Goal: Task Accomplishment & Management: Use online tool/utility

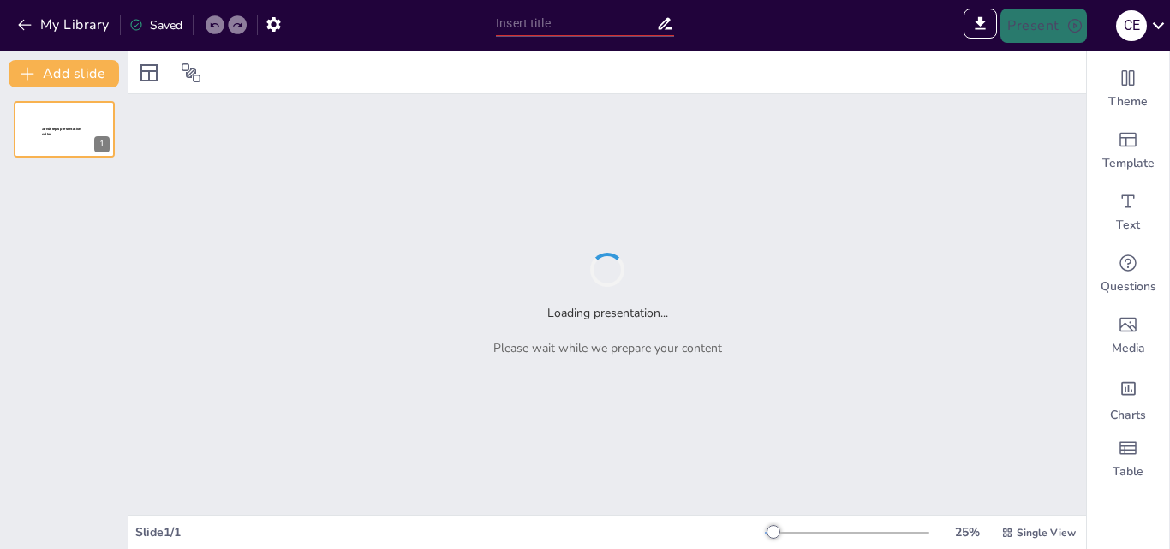
type input "New Sendsteps"
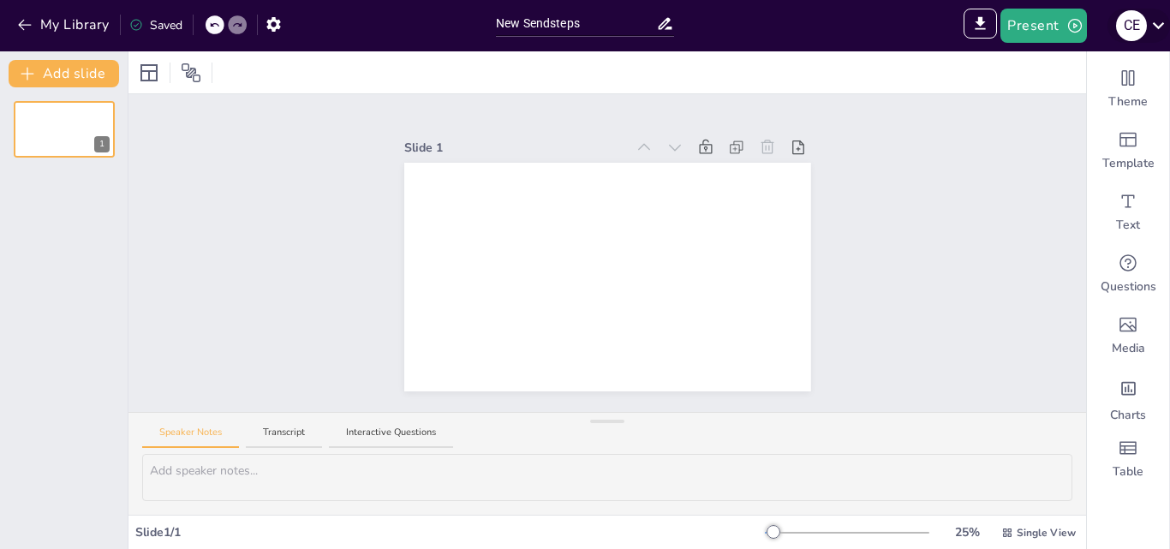
click at [1157, 23] on icon at bounding box center [1158, 25] width 23 height 23
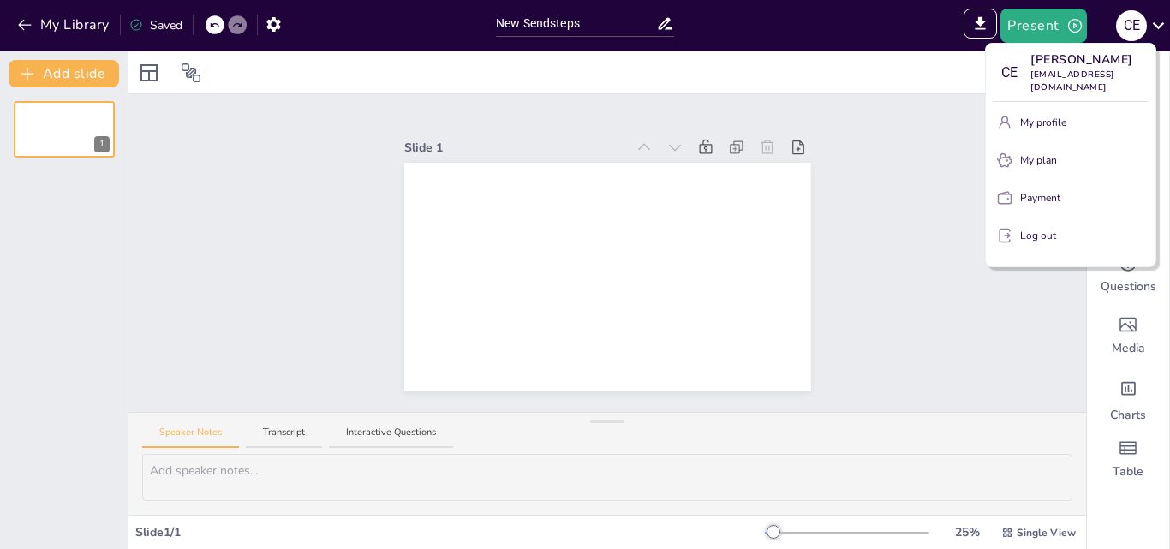
click at [926, 31] on div at bounding box center [585, 274] width 1170 height 549
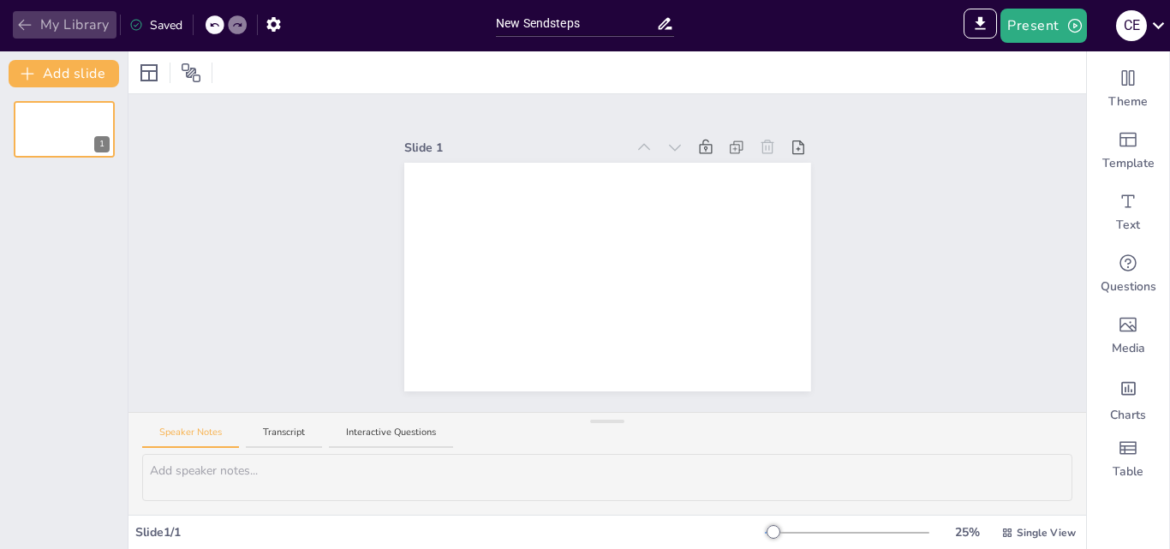
click at [62, 21] on button "My Library" at bounding box center [65, 24] width 104 height 27
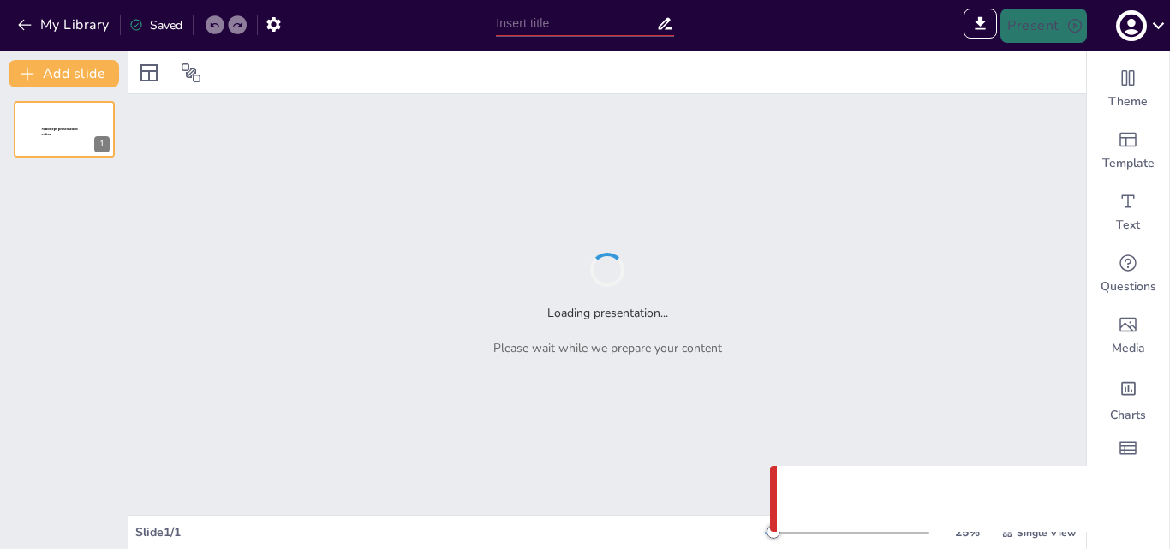
type input "Sendsteps presentation"
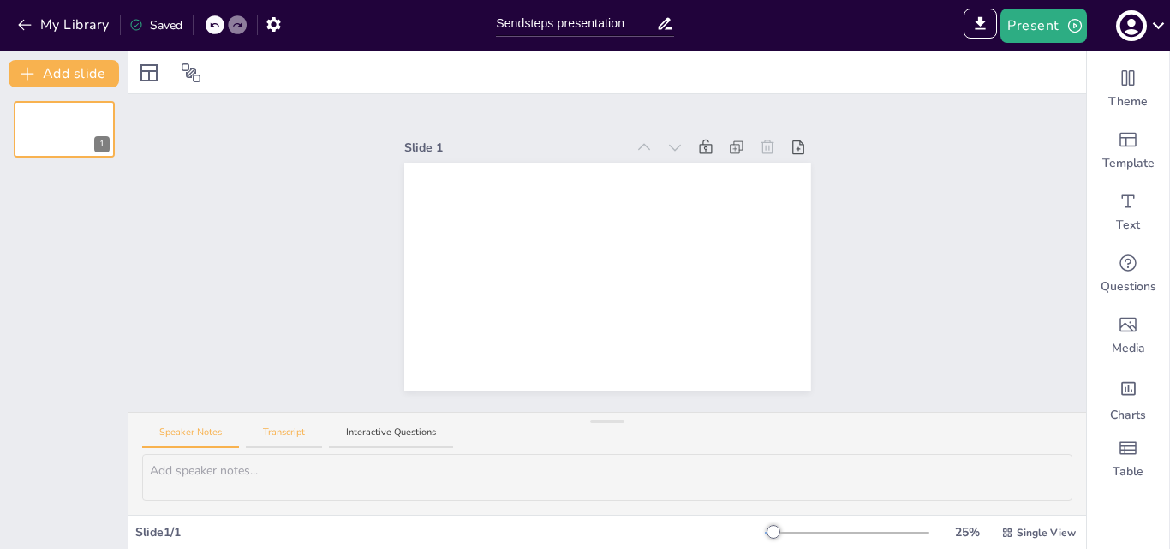
click at [295, 434] on button "Transcript" at bounding box center [284, 437] width 76 height 23
click at [383, 434] on button "Interactive Questions" at bounding box center [391, 437] width 124 height 23
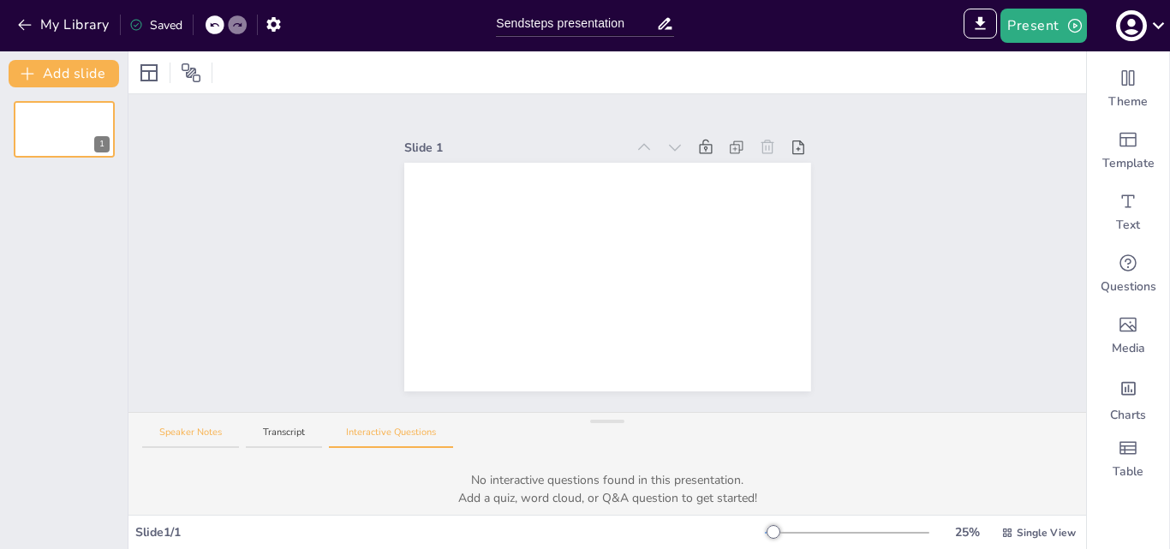
click at [188, 440] on button "Speaker Notes" at bounding box center [190, 437] width 97 height 23
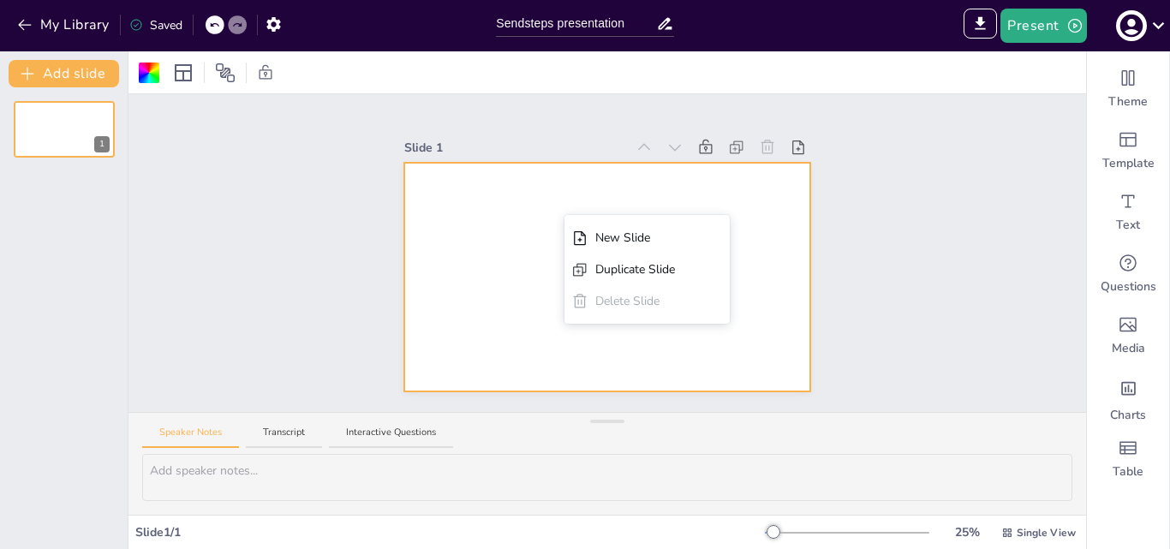
click at [948, 192] on div "Slide 1 New Slide Duplicate Slide Delete Slide" at bounding box center [606, 253] width 957 height 318
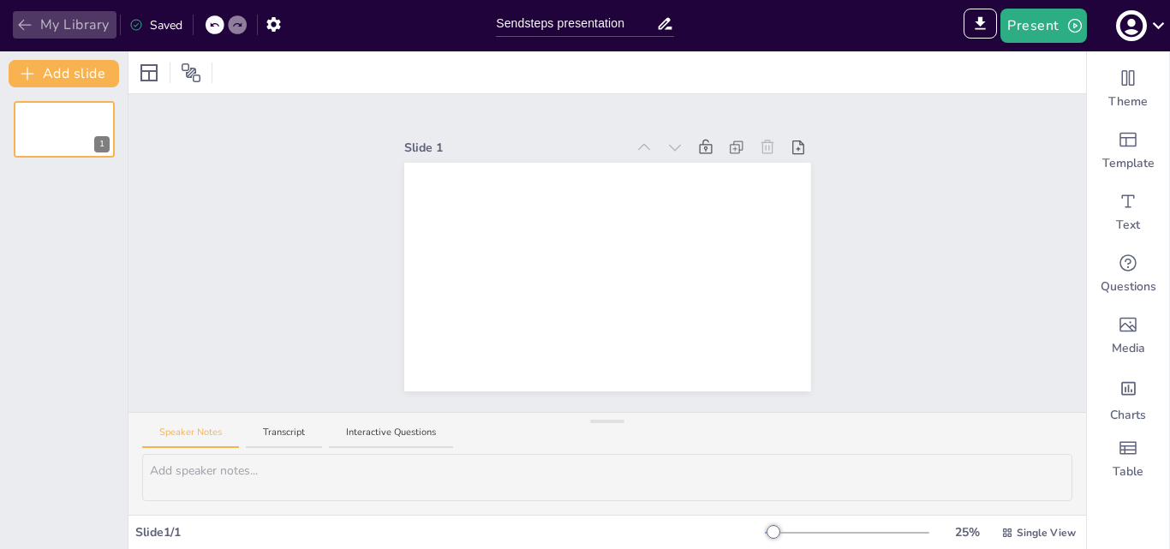
click at [31, 19] on icon "button" at bounding box center [24, 24] width 17 height 17
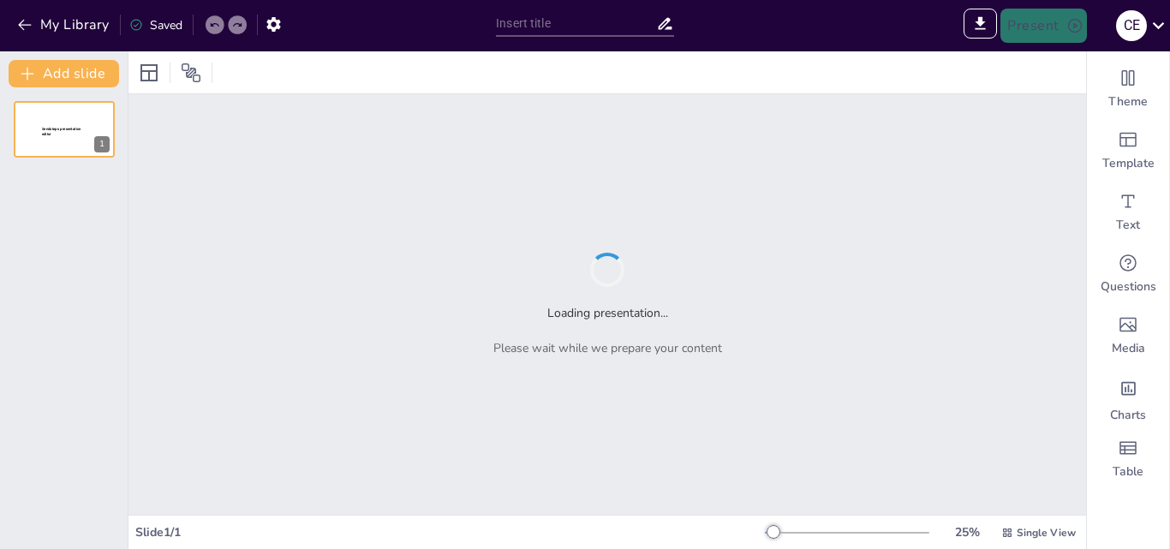
type input "Sendsteps presentation"
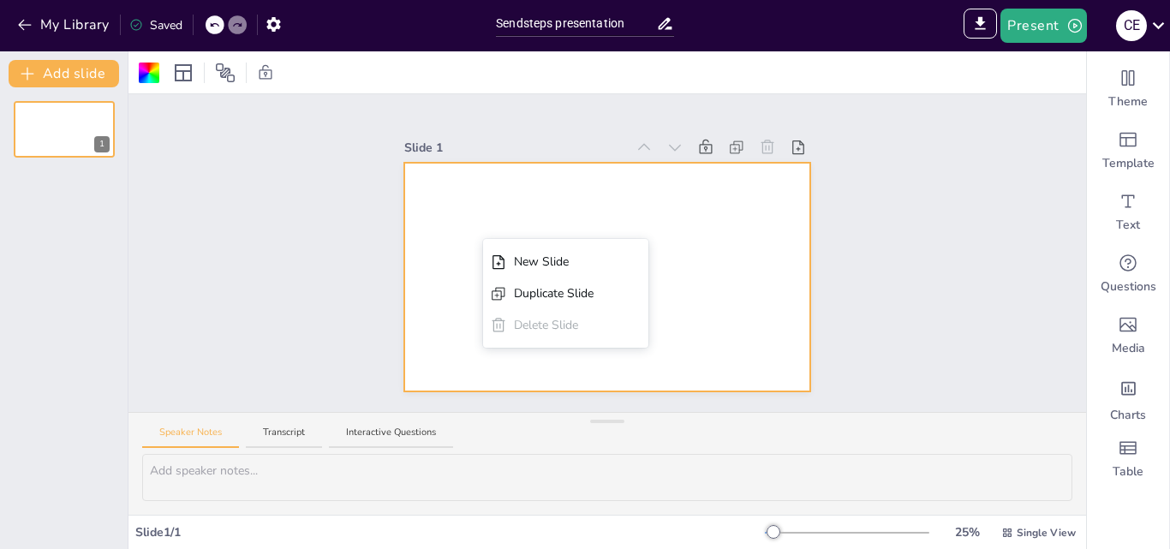
click at [456, 197] on div at bounding box center [607, 277] width 407 height 229
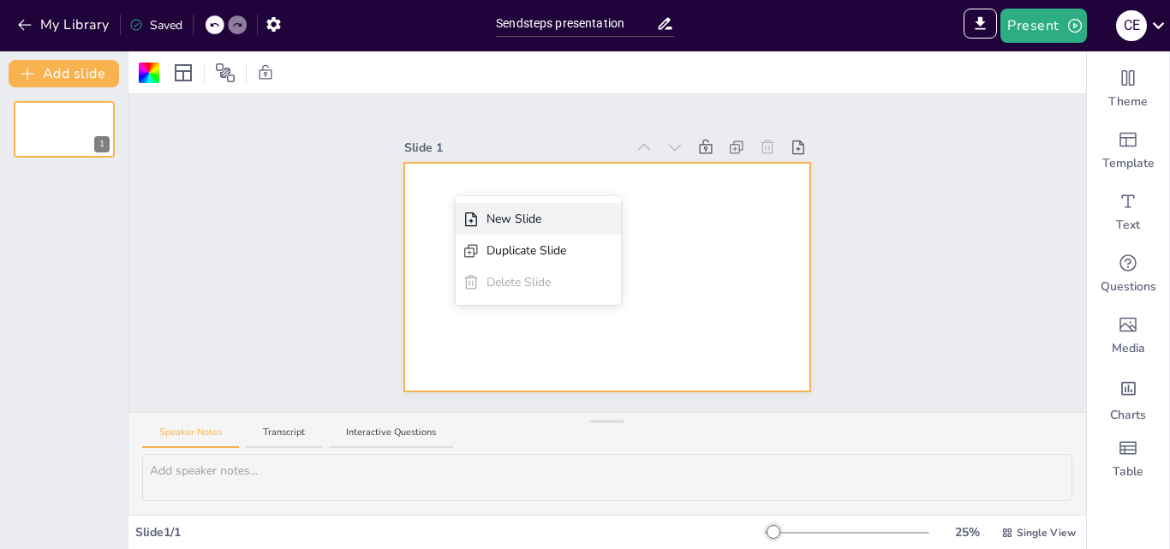
click at [486, 217] on div "New Slide" at bounding box center [538, 219] width 165 height 32
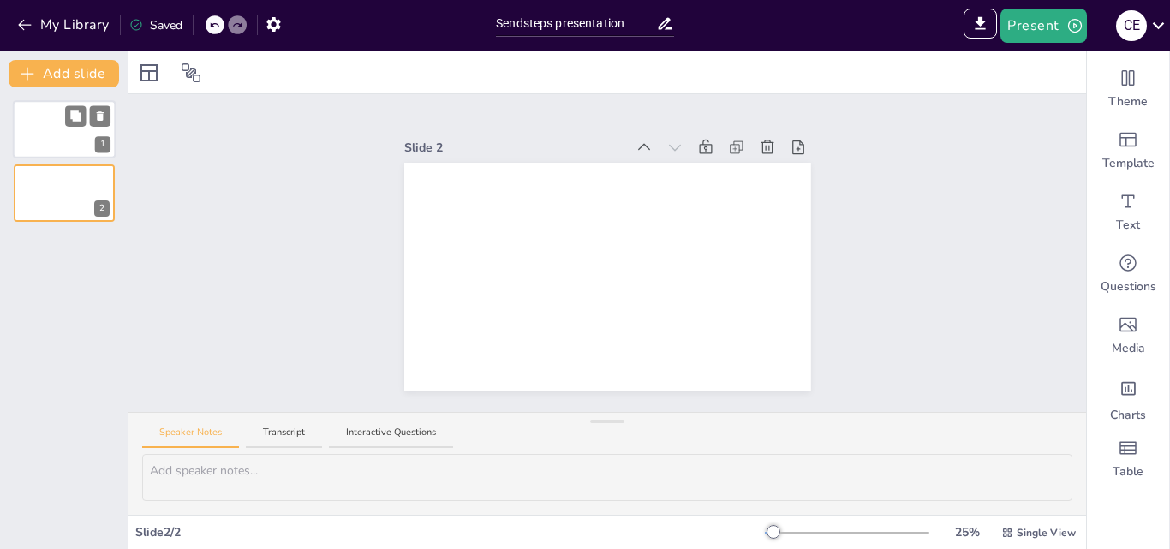
click at [52, 125] on div at bounding box center [64, 129] width 103 height 58
click at [46, 136] on div at bounding box center [64, 129] width 103 height 58
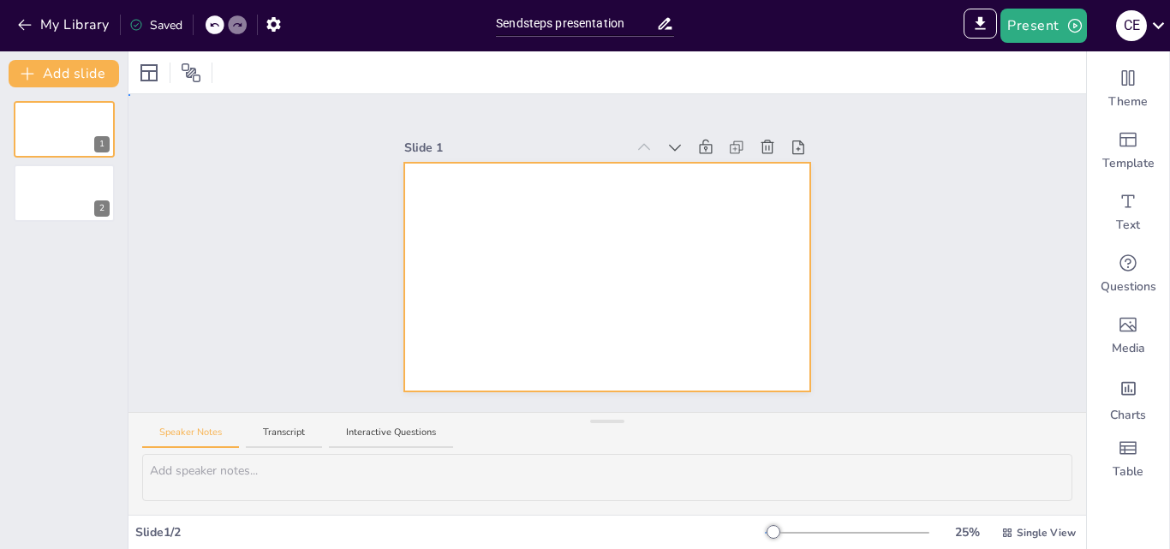
click at [521, 247] on div at bounding box center [607, 277] width 407 height 229
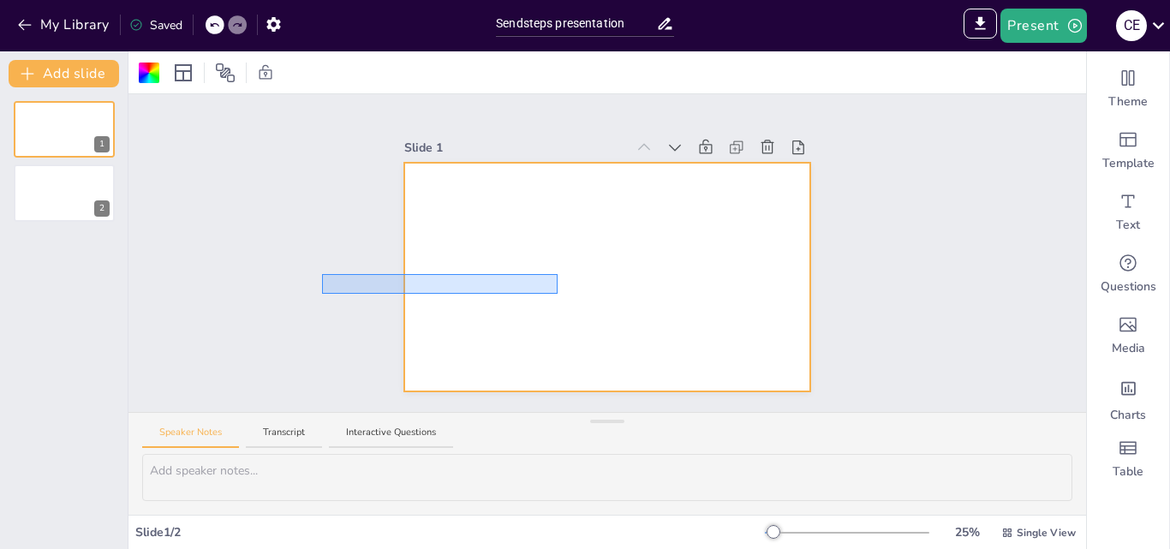
drag, startPoint x: 558, startPoint y: 274, endPoint x: 322, endPoint y: 294, distance: 236.3
click at [322, 294] on div "Slide 1 Slide 2" at bounding box center [606, 253] width 957 height 318
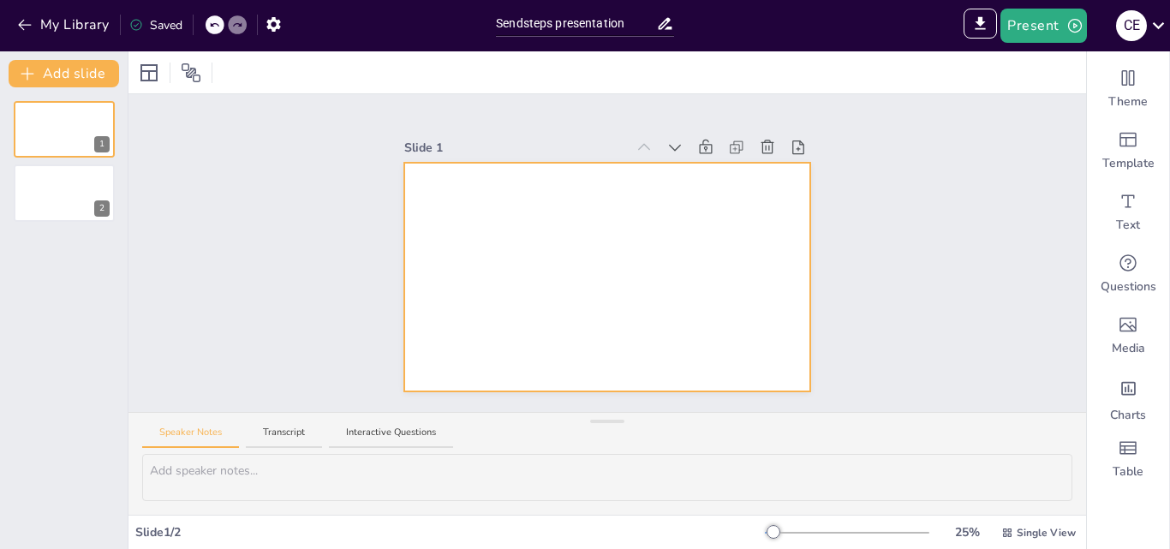
click at [541, 246] on div at bounding box center [607, 277] width 407 height 229
click at [670, 274] on div at bounding box center [607, 277] width 407 height 229
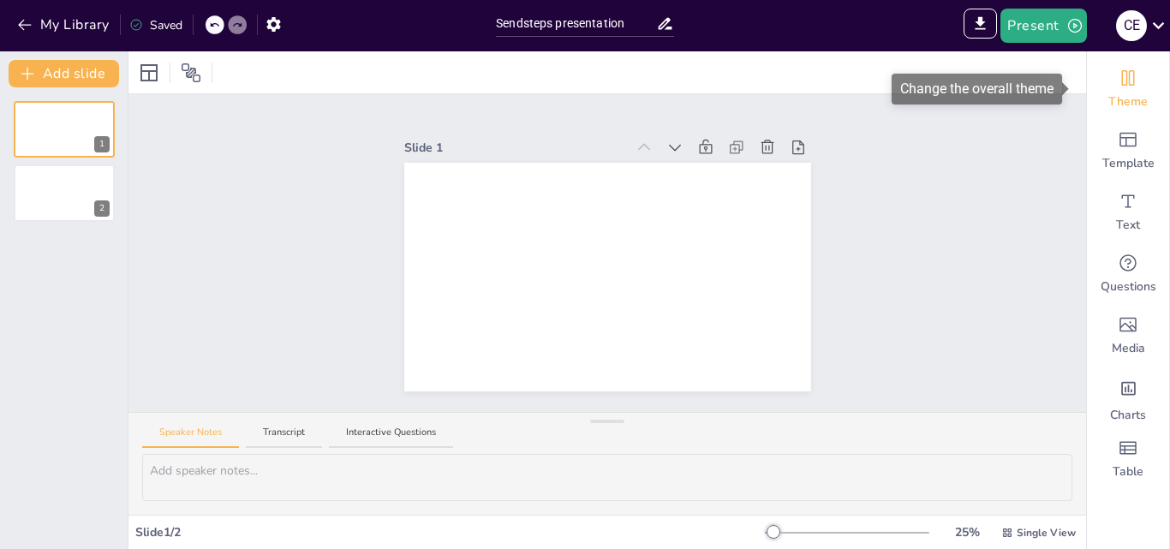
click at [1122, 83] on icon "Change the overall theme" at bounding box center [1128, 77] width 13 height 15
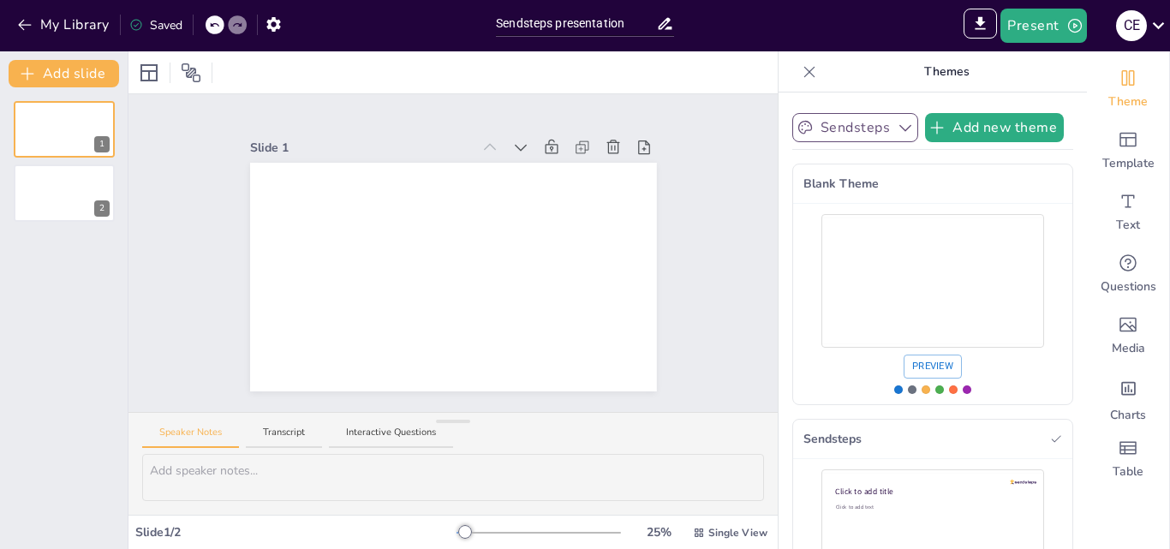
click at [897, 129] on icon "button" at bounding box center [905, 127] width 17 height 17
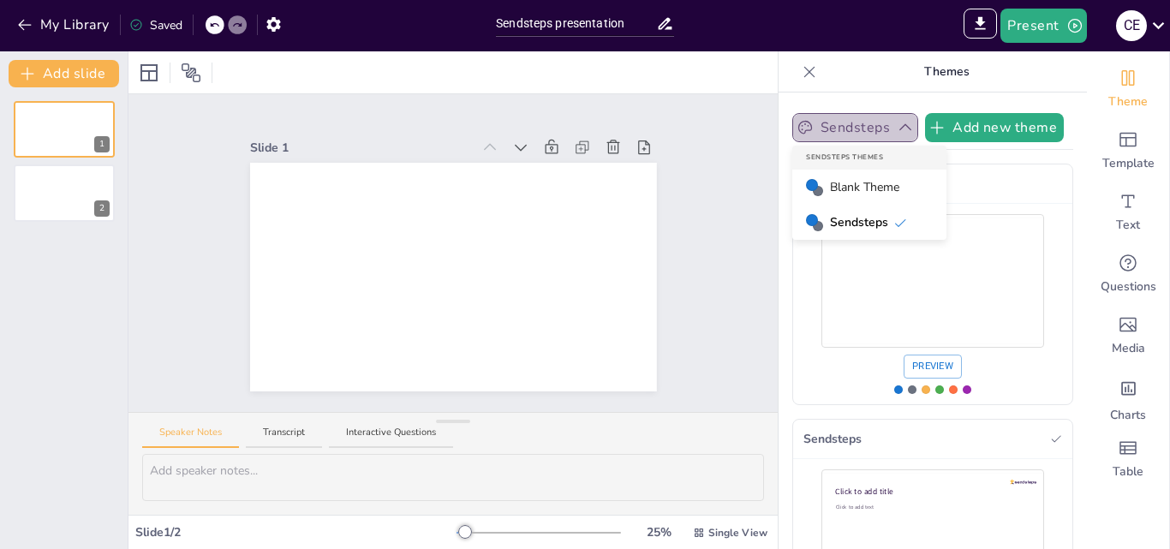
click at [897, 129] on icon "button" at bounding box center [905, 127] width 17 height 17
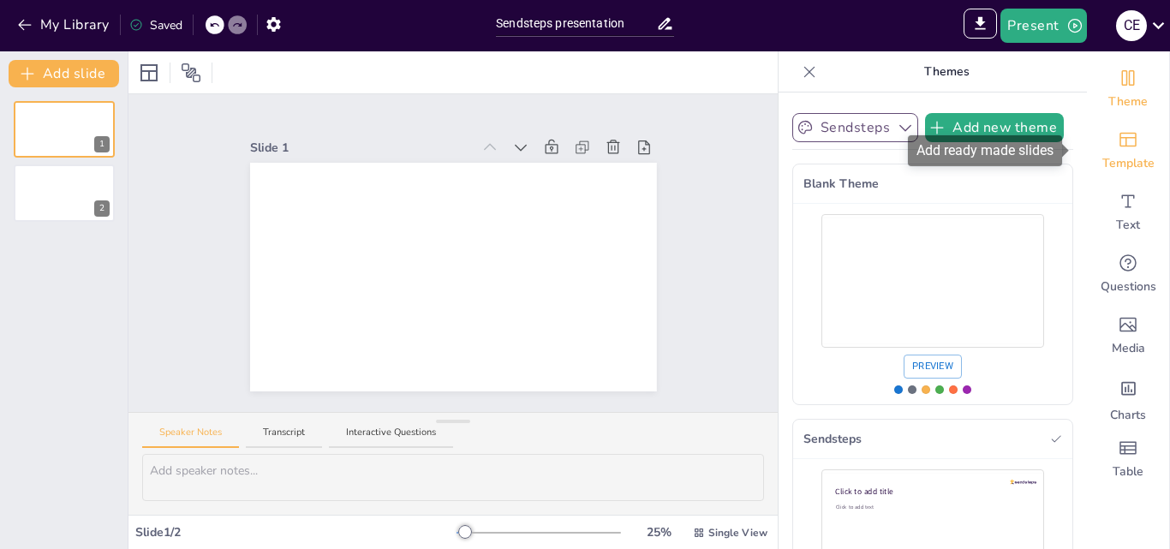
click at [1131, 152] on div "Template" at bounding box center [1128, 151] width 82 height 62
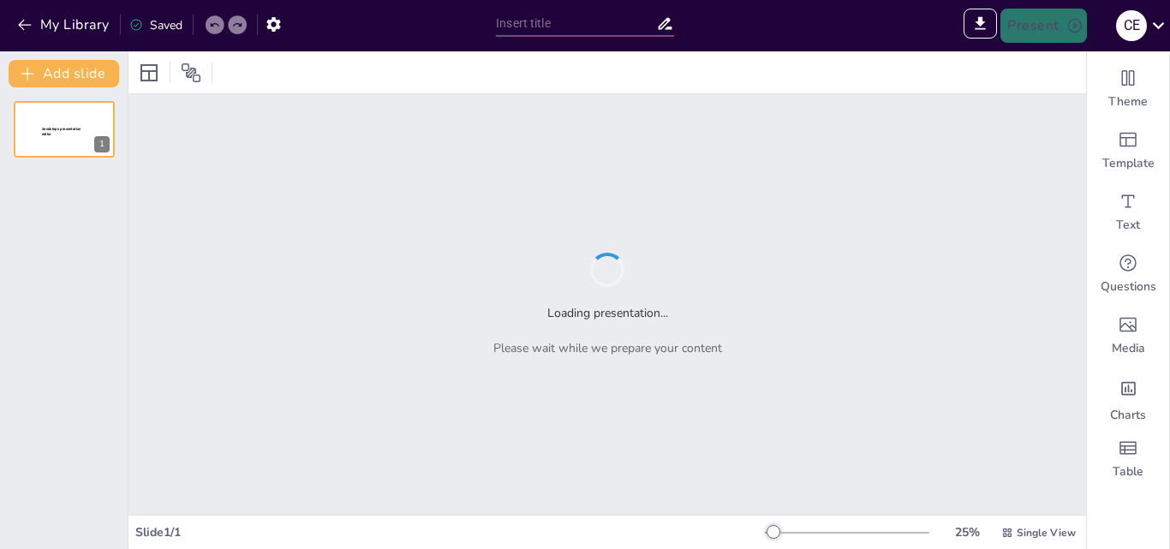
type input "Sendsteps presentation"
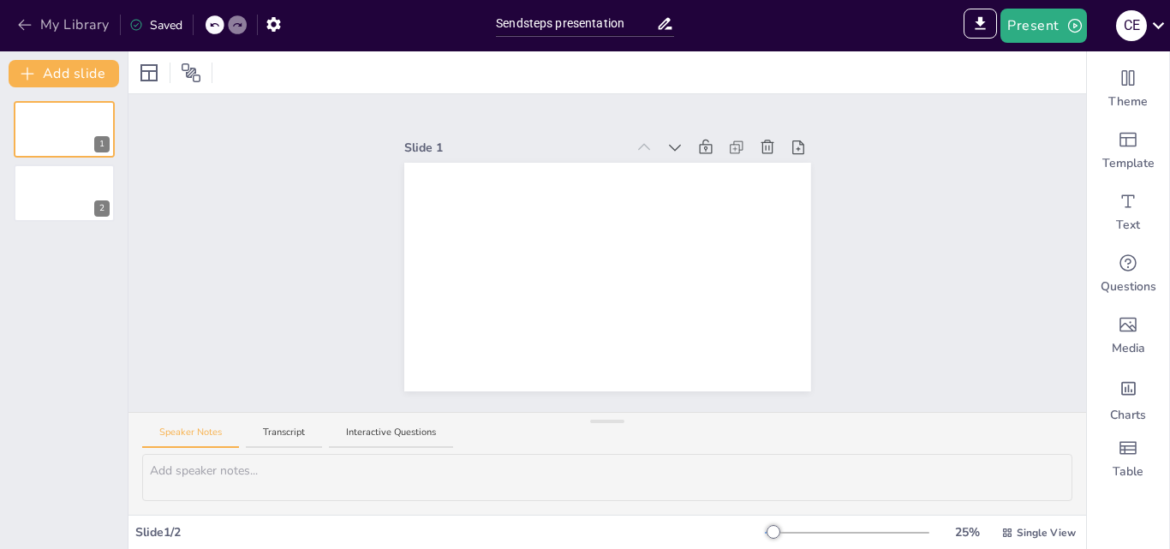
click at [69, 24] on button "My Library" at bounding box center [65, 24] width 104 height 27
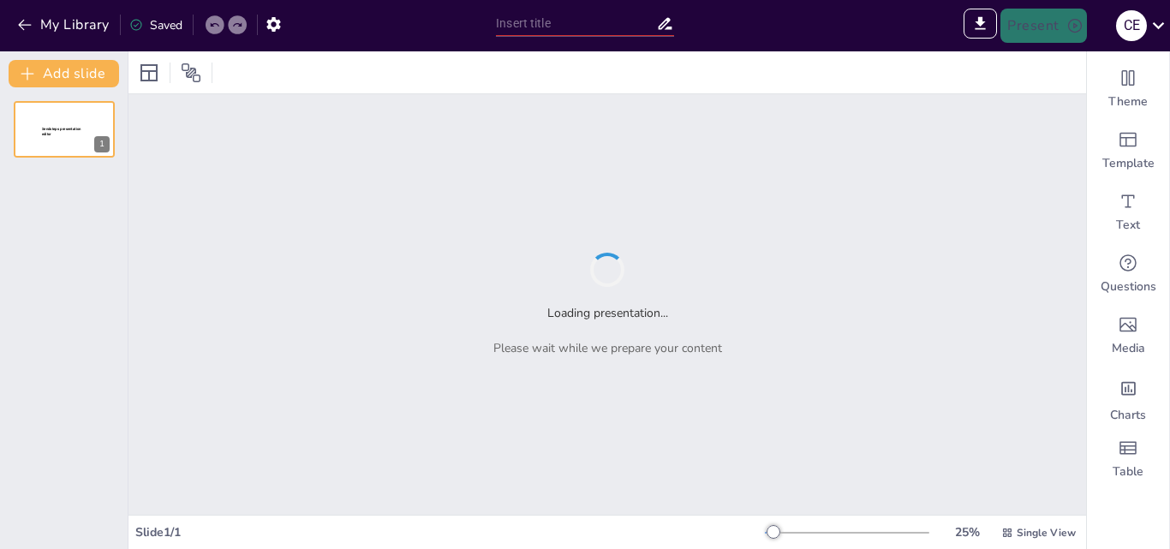
type input "Imported Copia de Tecnicas de trabajo de parto y parto para cumplir con los 5 c…"
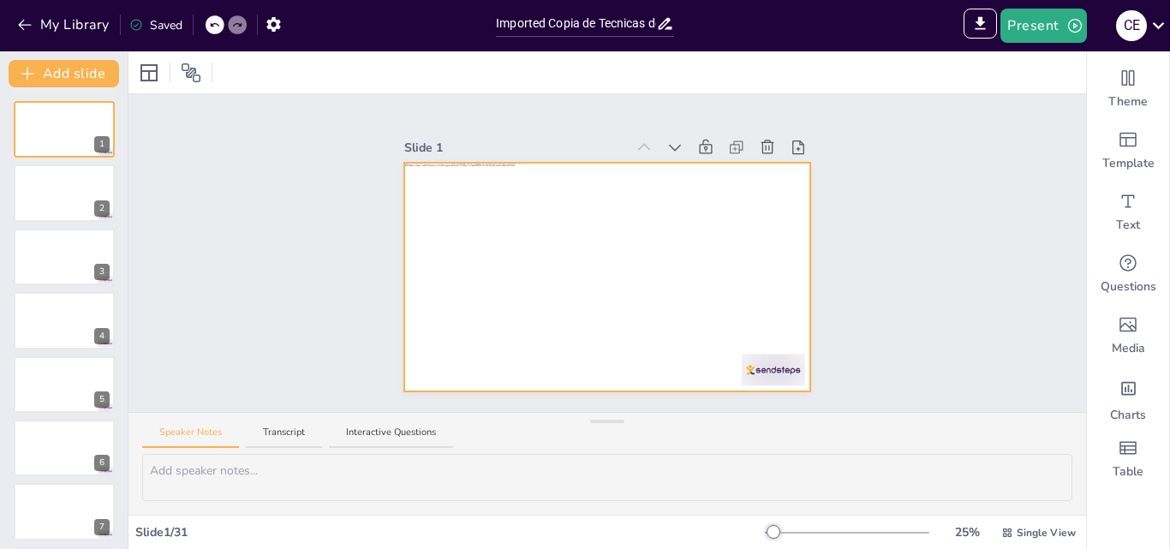
click at [468, 242] on div at bounding box center [607, 277] width 407 height 229
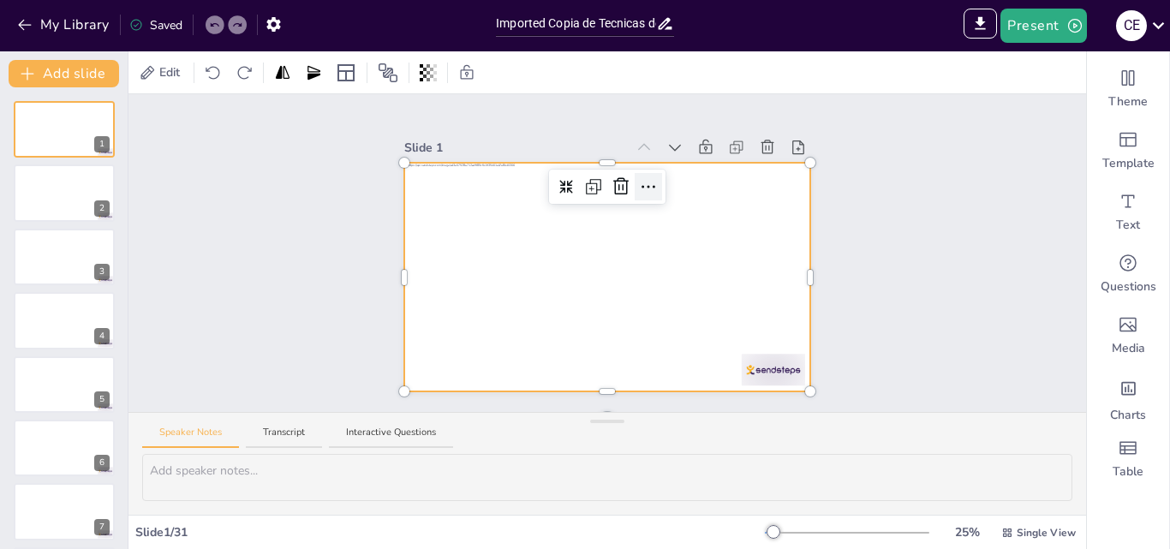
click at [642, 180] on icon at bounding box center [648, 186] width 21 height 21
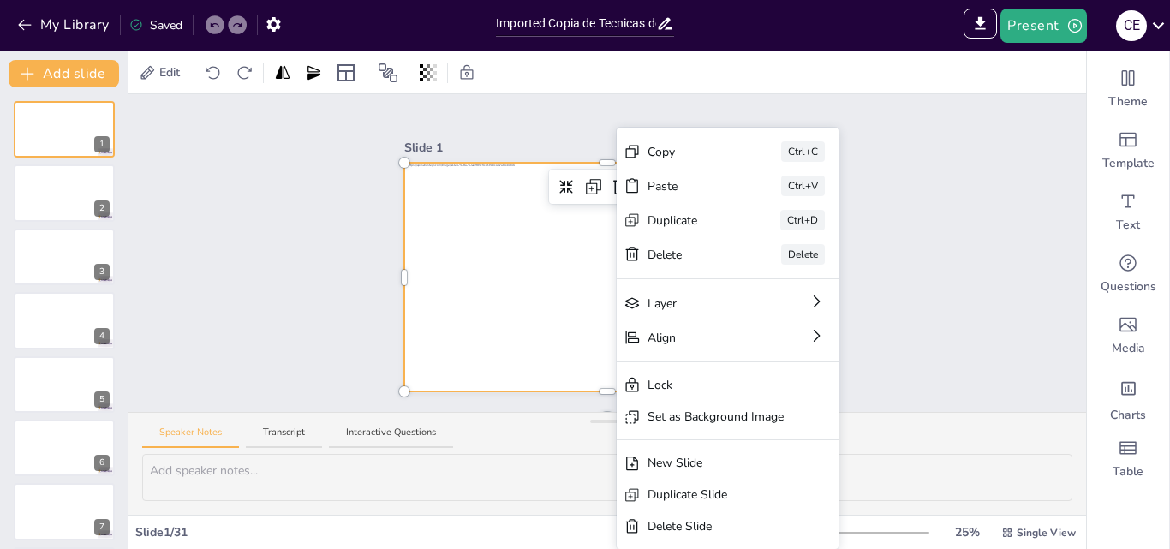
click at [959, 276] on div "Slide 1 Slide 2 Slide 3 Slide 4 Slide 5 Slide 6 Slide 7 Slide 8 Slide 9 Slide 1…" at bounding box center [606, 253] width 957 height 318
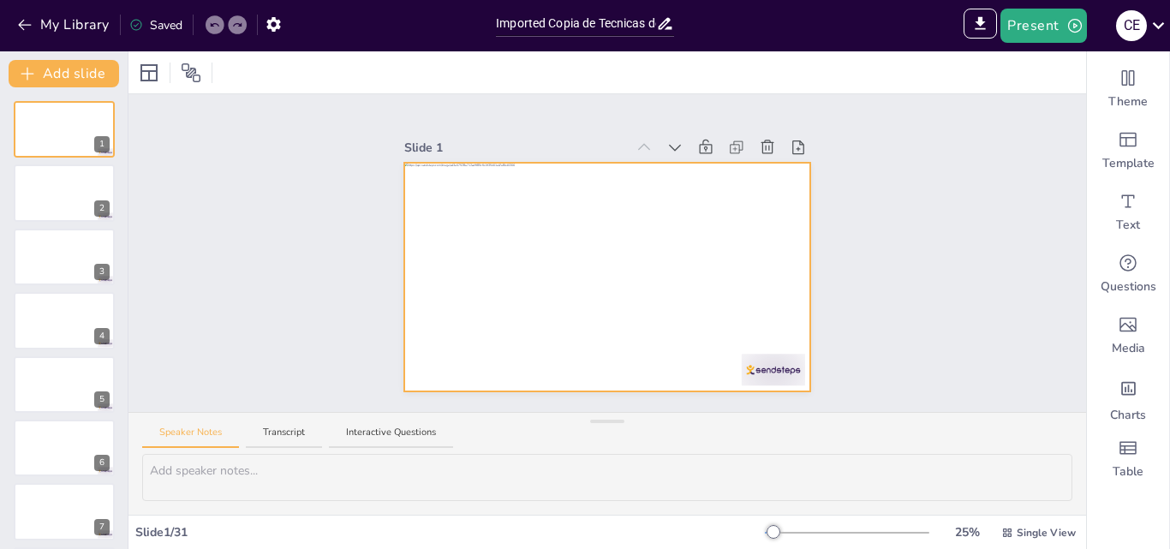
click at [518, 247] on div at bounding box center [607, 277] width 407 height 229
click at [501, 248] on div at bounding box center [607, 277] width 407 height 229
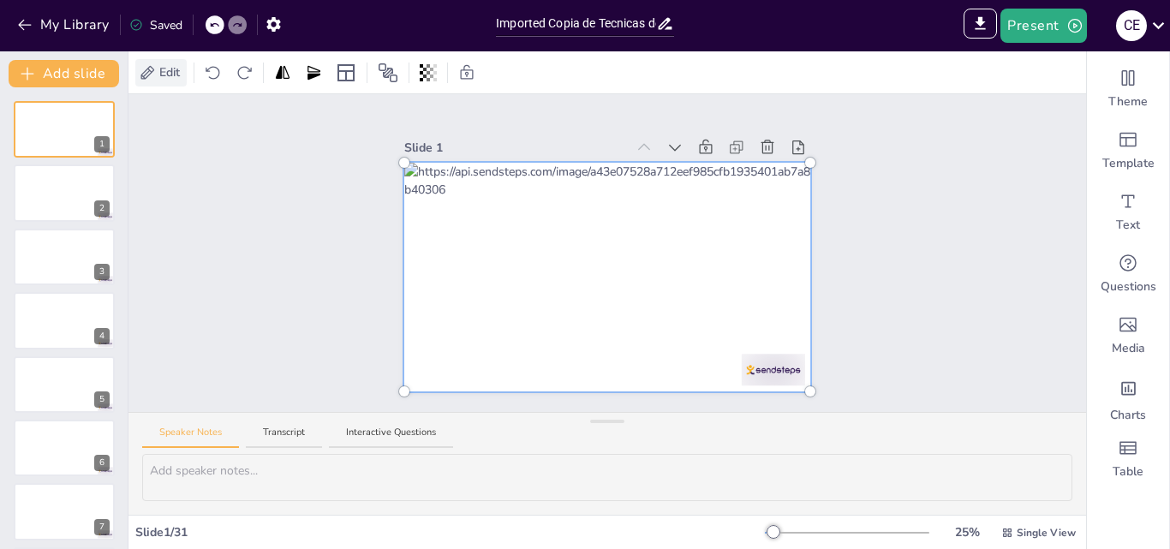
click at [170, 77] on span "Edit" at bounding box center [169, 72] width 27 height 18
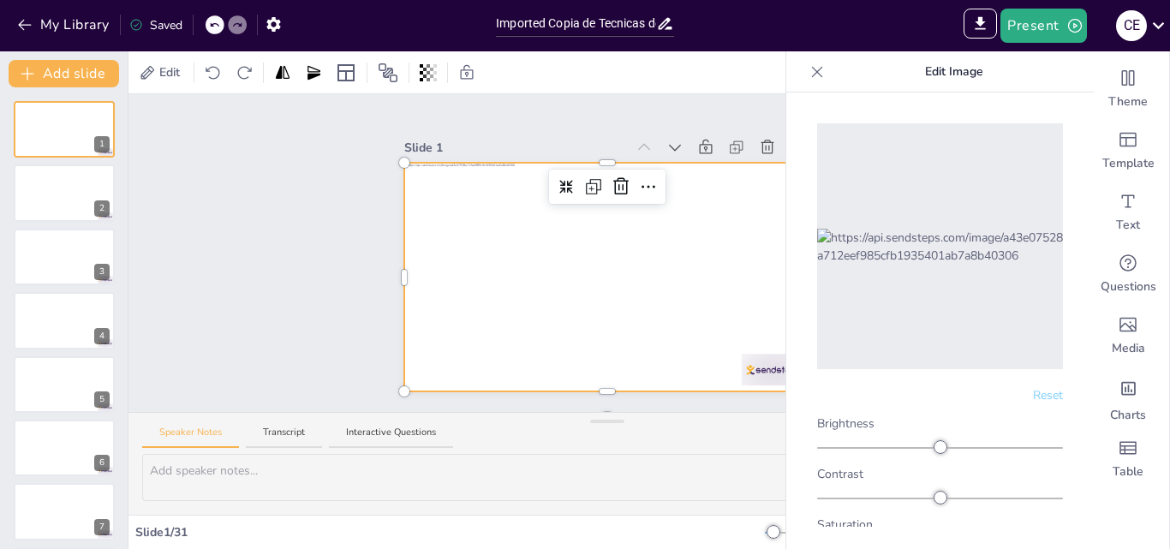
click at [817, 66] on icon at bounding box center [816, 71] width 17 height 17
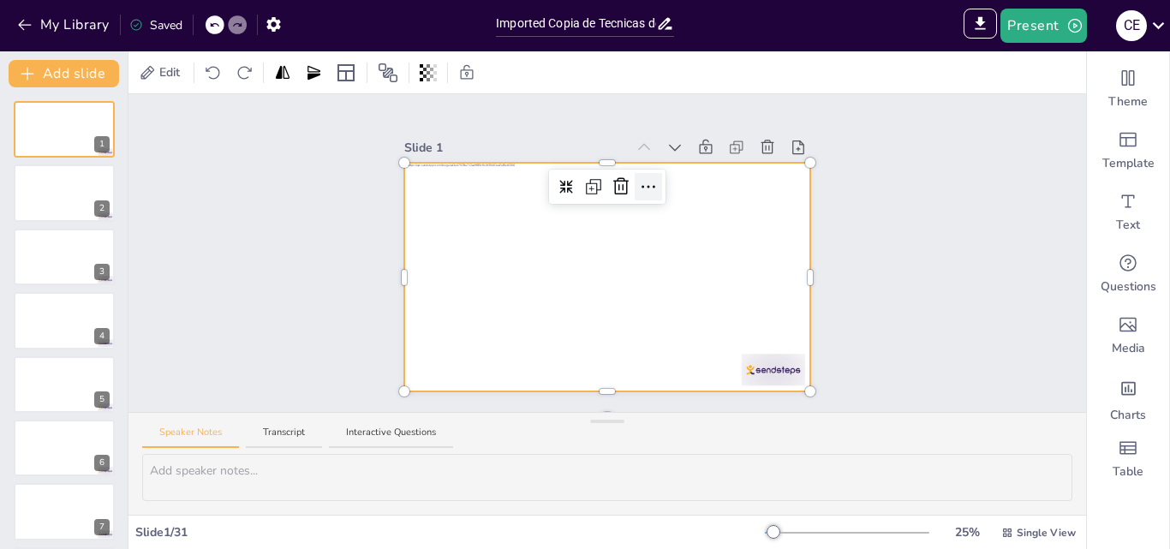
click at [638, 177] on icon at bounding box center [648, 186] width 21 height 21
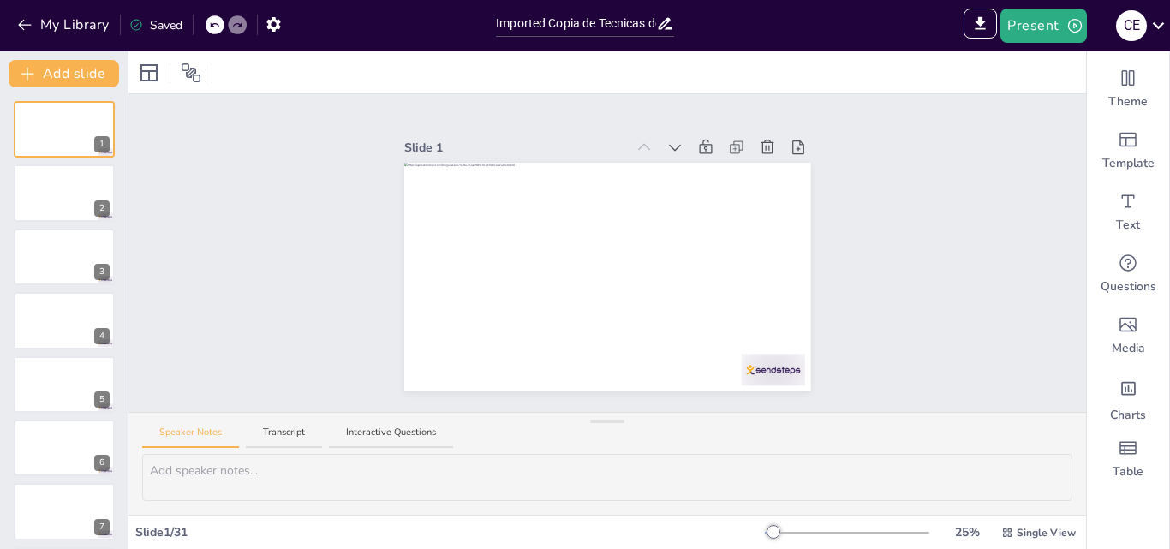
click at [67, 205] on div at bounding box center [64, 192] width 101 height 57
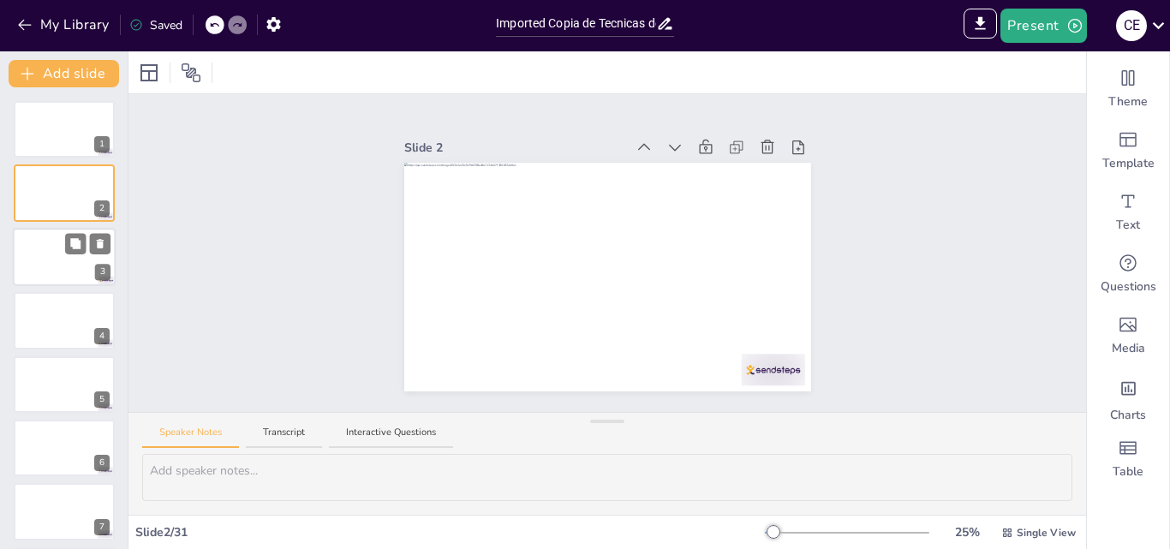
click at [38, 256] on div at bounding box center [64, 257] width 103 height 58
click at [57, 204] on div at bounding box center [64, 193] width 103 height 58
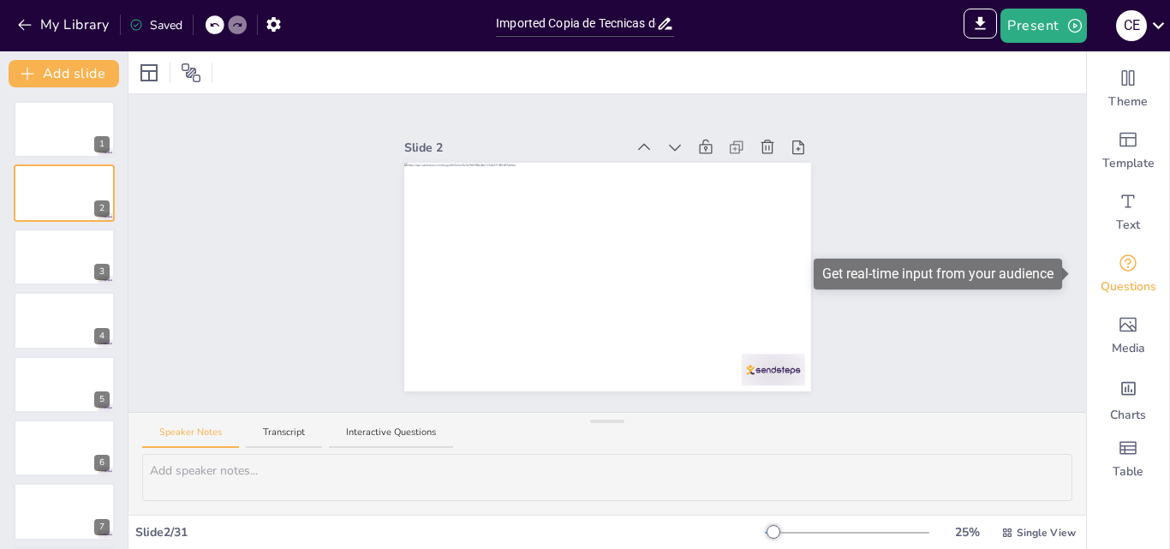
click at [1122, 270] on icon "Get real-time input from your audience" at bounding box center [1128, 263] width 21 height 21
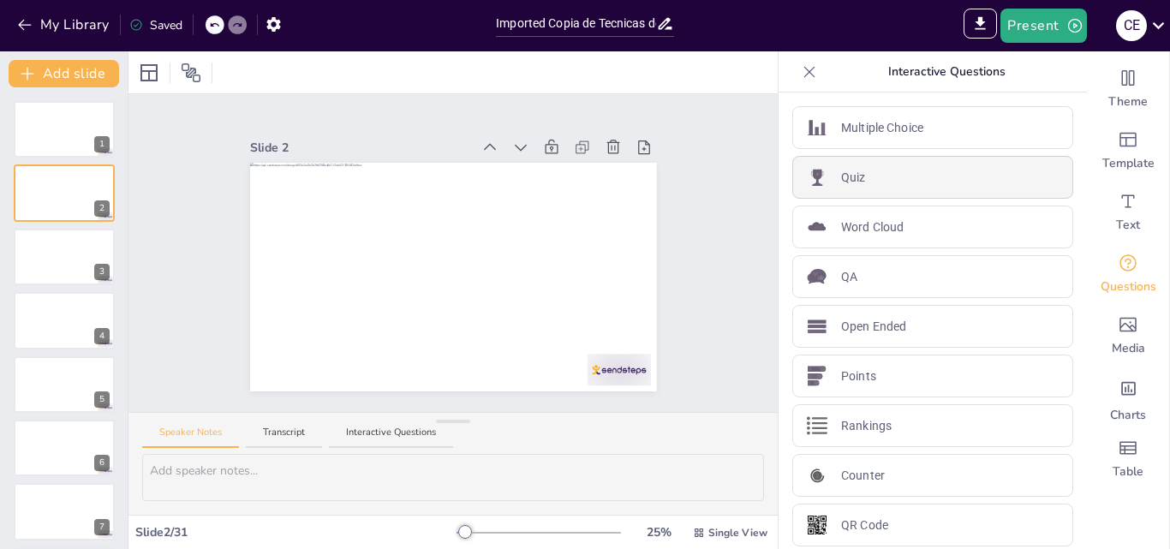
click at [846, 179] on p "Quiz" at bounding box center [853, 178] width 25 height 18
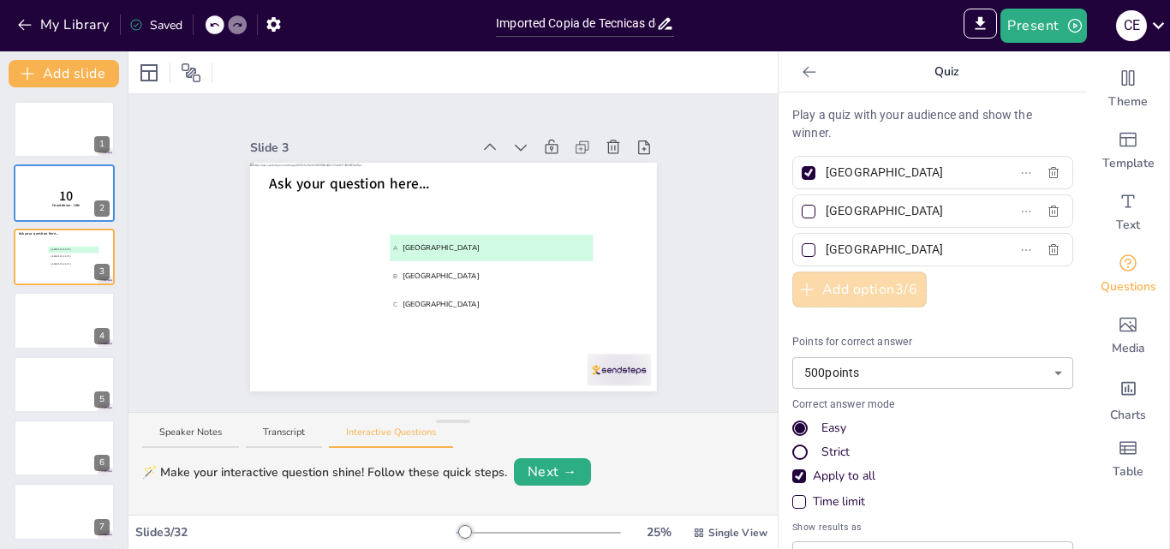
click at [807, 289] on button "Add option 3 / 6" at bounding box center [859, 289] width 134 height 36
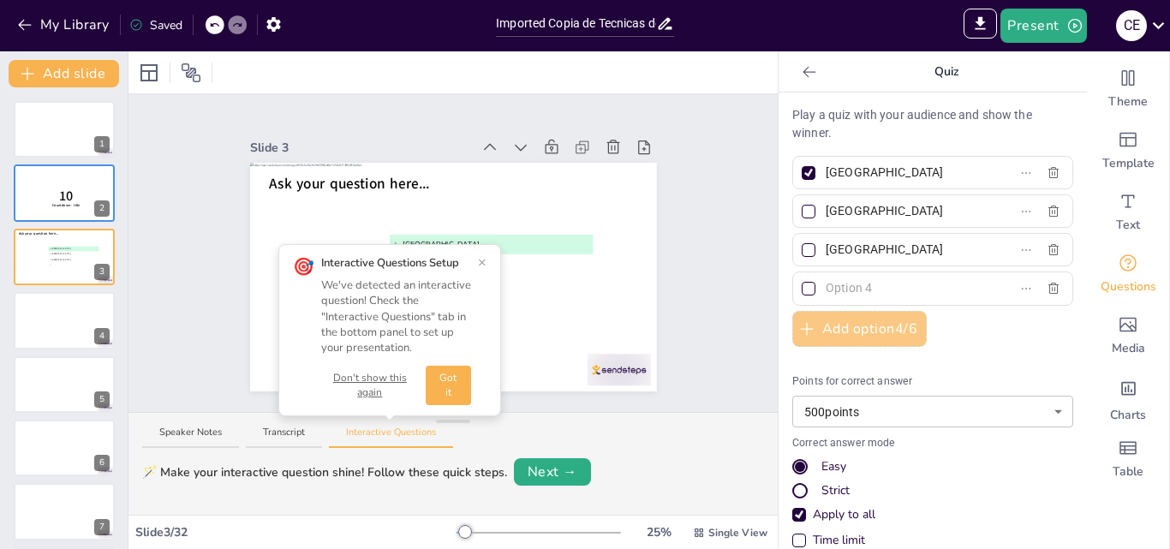
click at [805, 321] on button "Add option 4 / 6" at bounding box center [859, 329] width 134 height 36
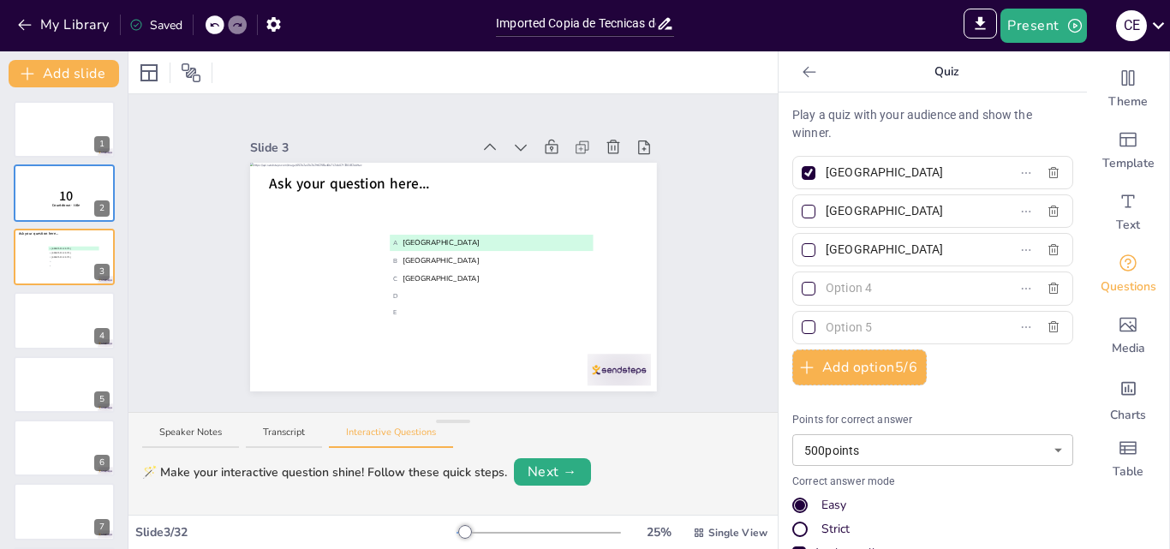
click at [903, 168] on input "[GEOGRAPHIC_DATA]" at bounding box center [905, 172] width 159 height 25
click at [897, 167] on input "[GEOGRAPHIC_DATA]" at bounding box center [905, 172] width 159 height 25
type input "A"
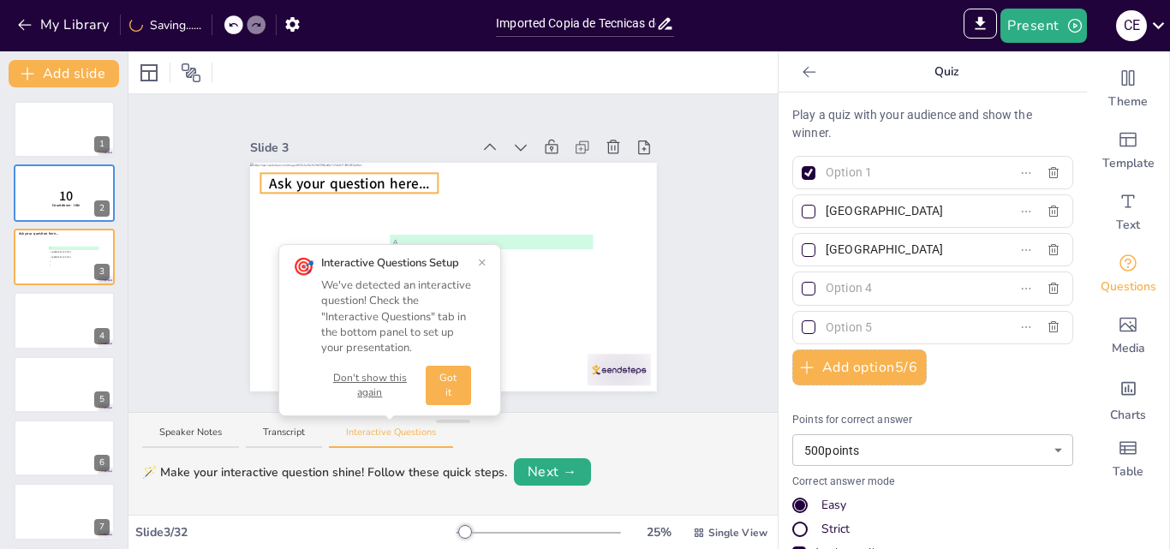
click at [456, 381] on div at bounding box center [453, 277] width 407 height 229
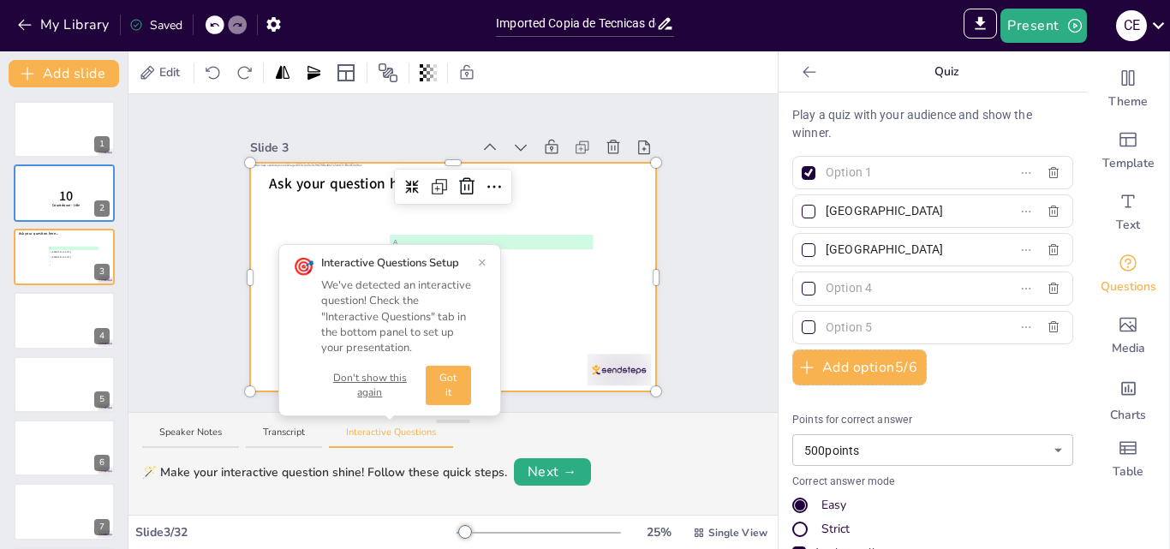
click at [456, 385] on button "Got it" at bounding box center [448, 385] width 45 height 39
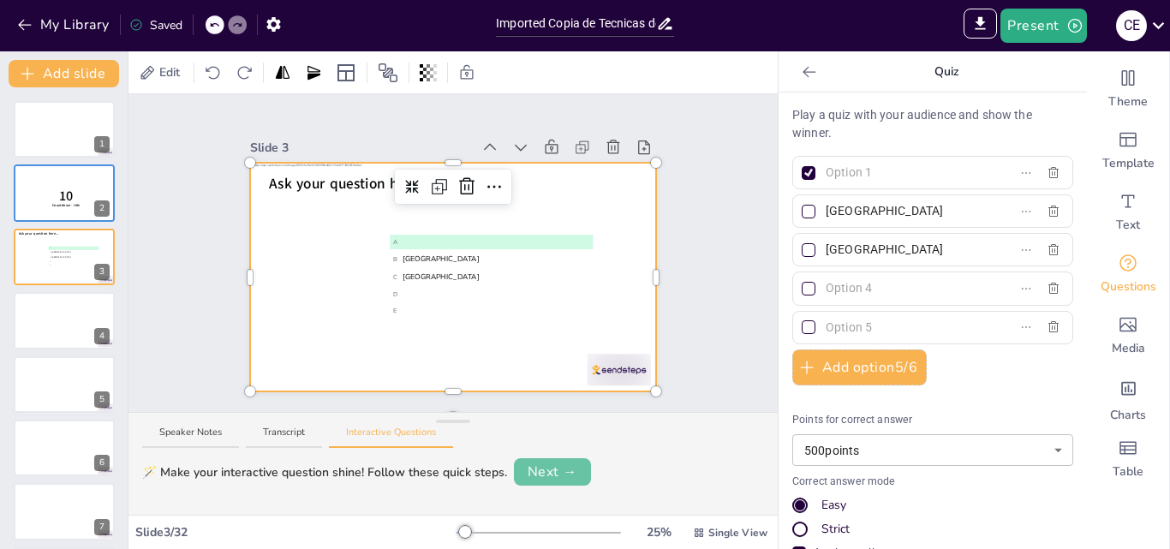
click at [551, 460] on button "Next →" at bounding box center [552, 471] width 77 height 27
click at [630, 474] on button "Next →" at bounding box center [616, 472] width 70 height 24
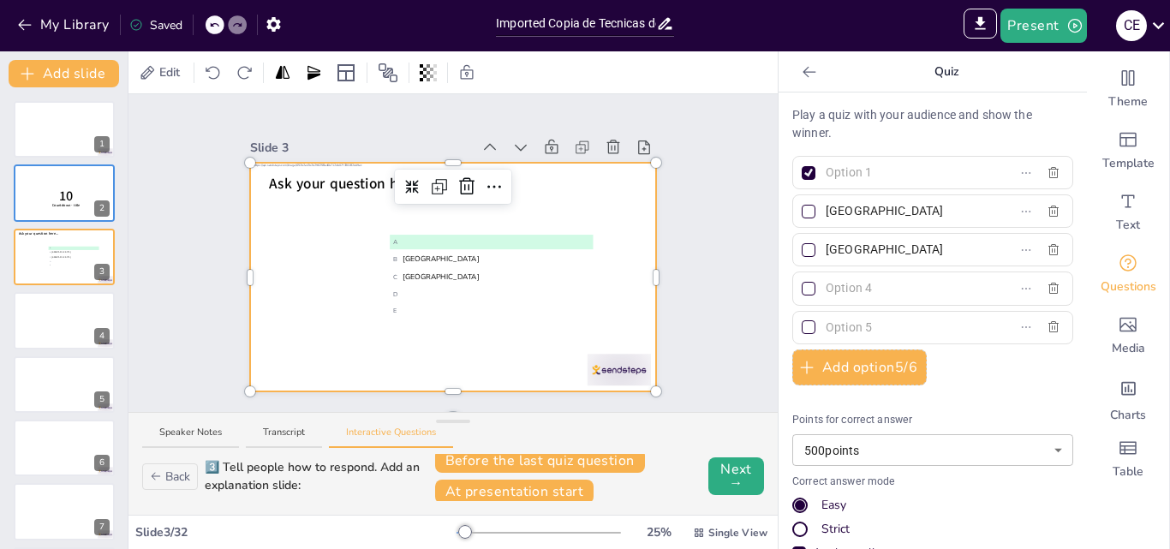
scroll to position [12, 0]
click at [711, 467] on button "Next →" at bounding box center [736, 474] width 56 height 38
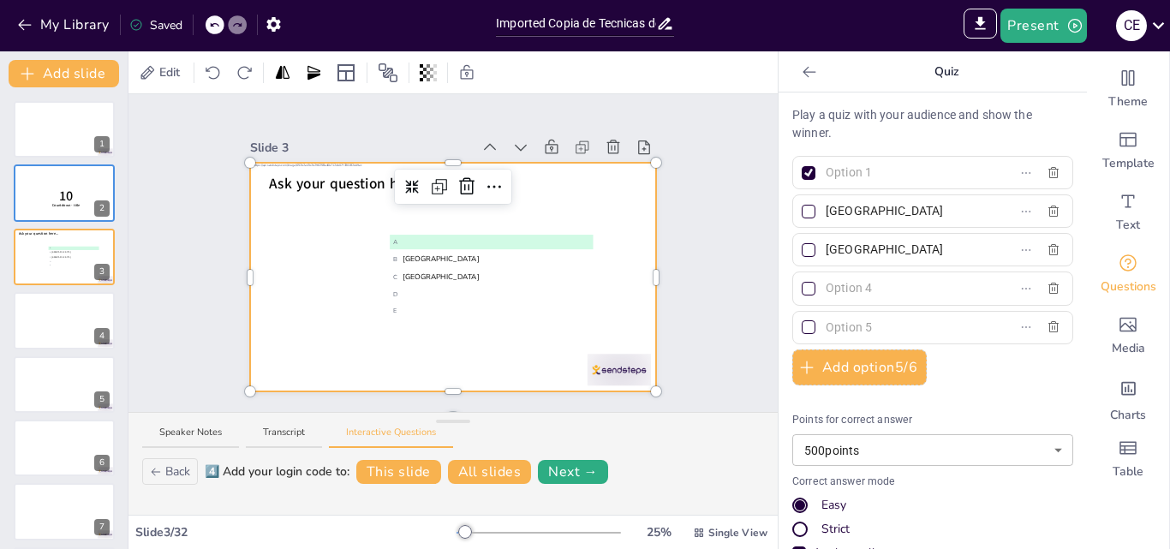
scroll to position [0, 0]
click at [579, 467] on button "Next →" at bounding box center [573, 472] width 70 height 24
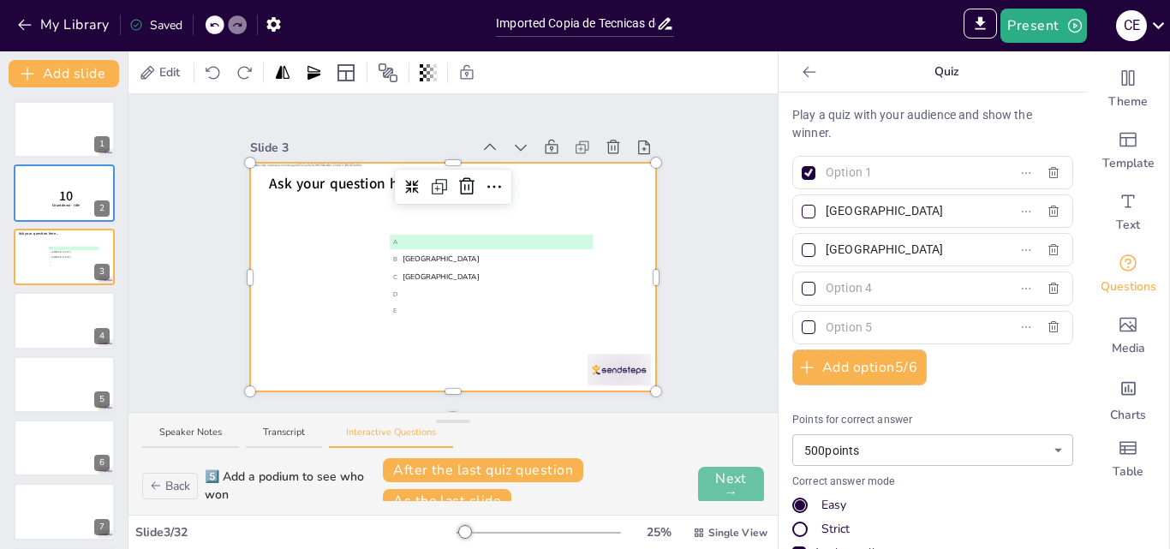
click at [713, 476] on button "Next →" at bounding box center [731, 486] width 66 height 38
click at [709, 482] on button "Finish" at bounding box center [736, 486] width 55 height 38
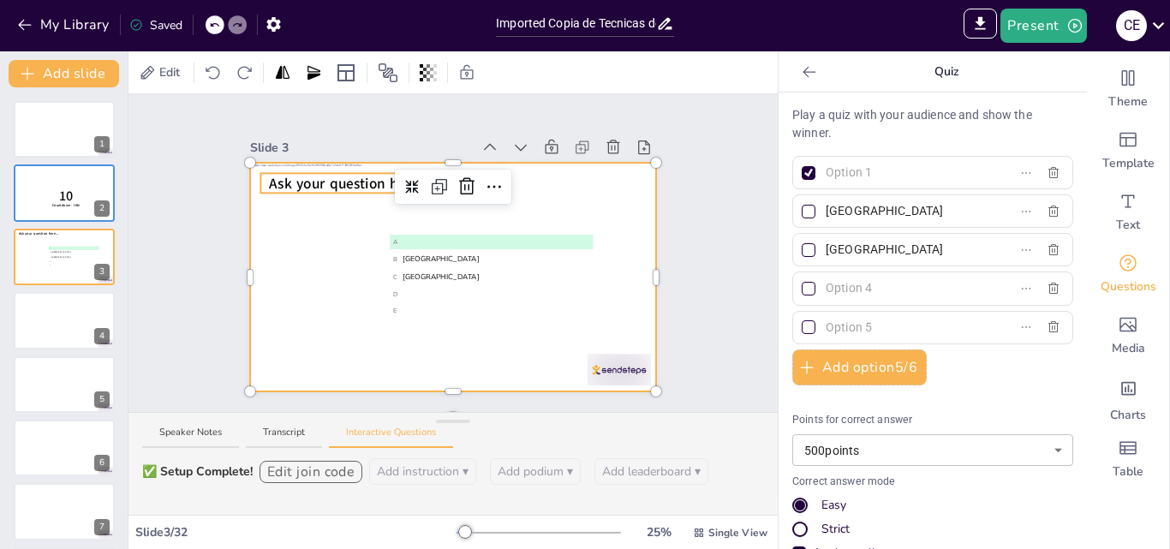
click at [313, 174] on span "Ask your question here..." at bounding box center [349, 184] width 160 height 20
click at [313, 176] on div "Ask your question here... A B [GEOGRAPHIC_DATA] C The Hague D E" at bounding box center [453, 277] width 407 height 229
click at [456, 176] on icon at bounding box center [466, 186] width 21 height 21
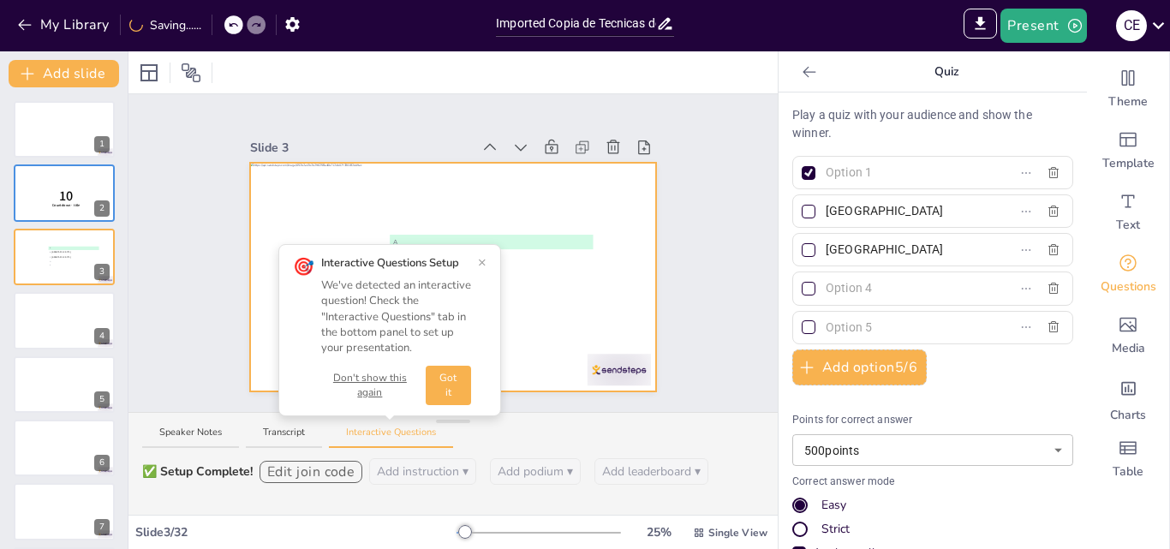
click at [445, 385] on button "Got it" at bounding box center [448, 385] width 45 height 39
click at [446, 379] on div at bounding box center [453, 277] width 407 height 229
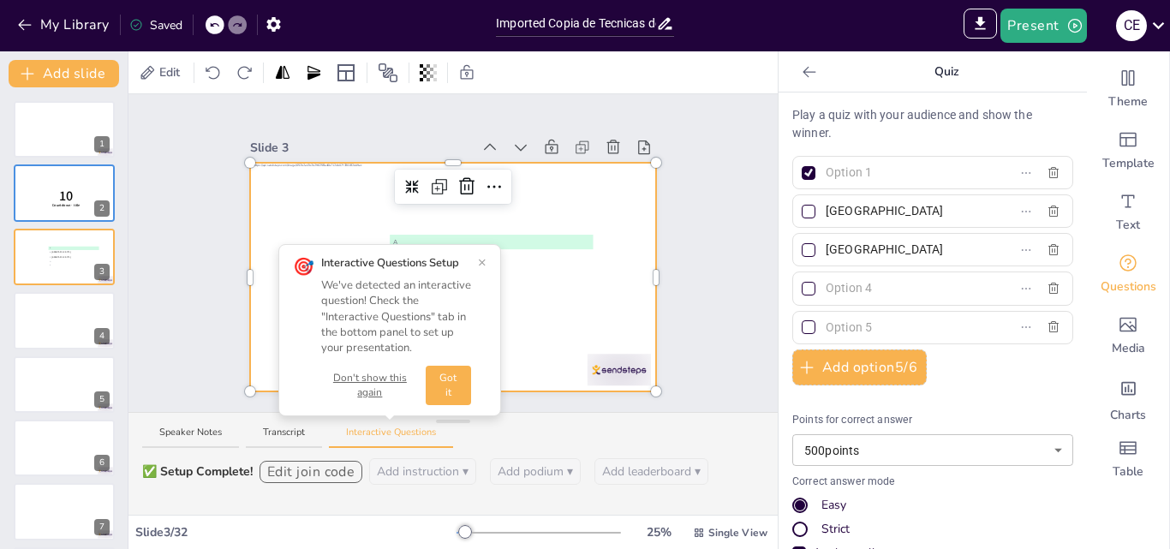
click at [373, 385] on button "Don't show this again" at bounding box center [370, 385] width 98 height 29
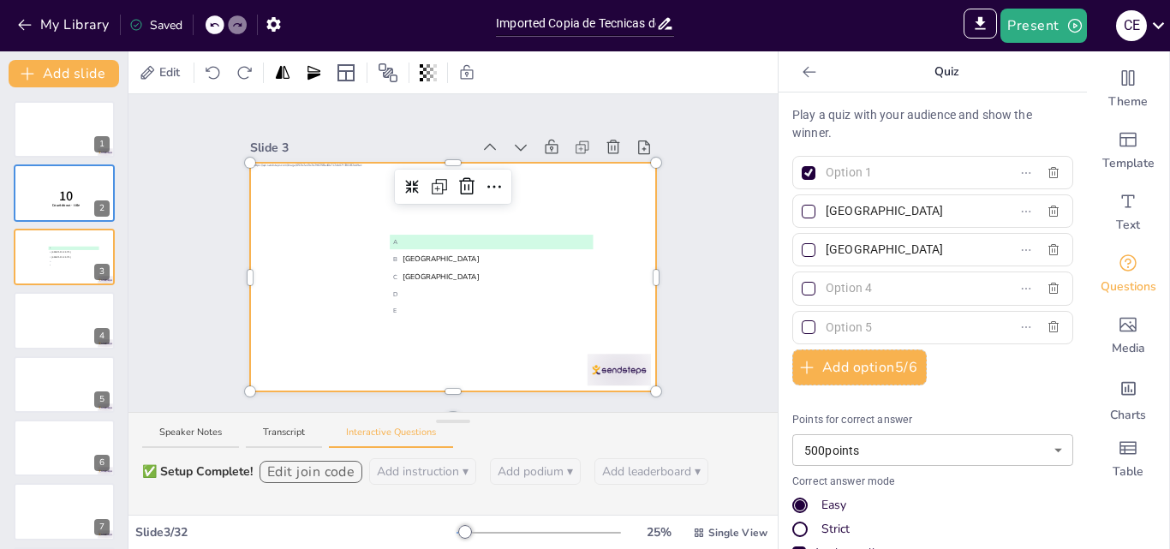
click at [862, 177] on input "text" at bounding box center [905, 172] width 159 height 25
click at [804, 174] on div at bounding box center [808, 173] width 9 height 9
click at [826, 174] on input "text" at bounding box center [905, 172] width 159 height 25
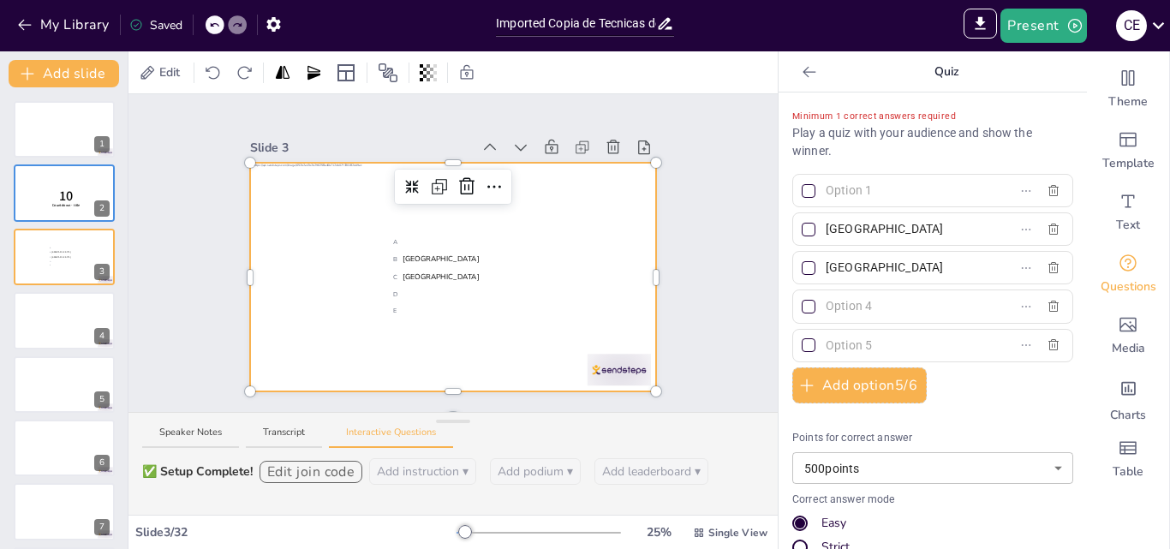
click at [847, 193] on input "text" at bounding box center [905, 190] width 159 height 25
click at [801, 69] on icon at bounding box center [809, 71] width 17 height 17
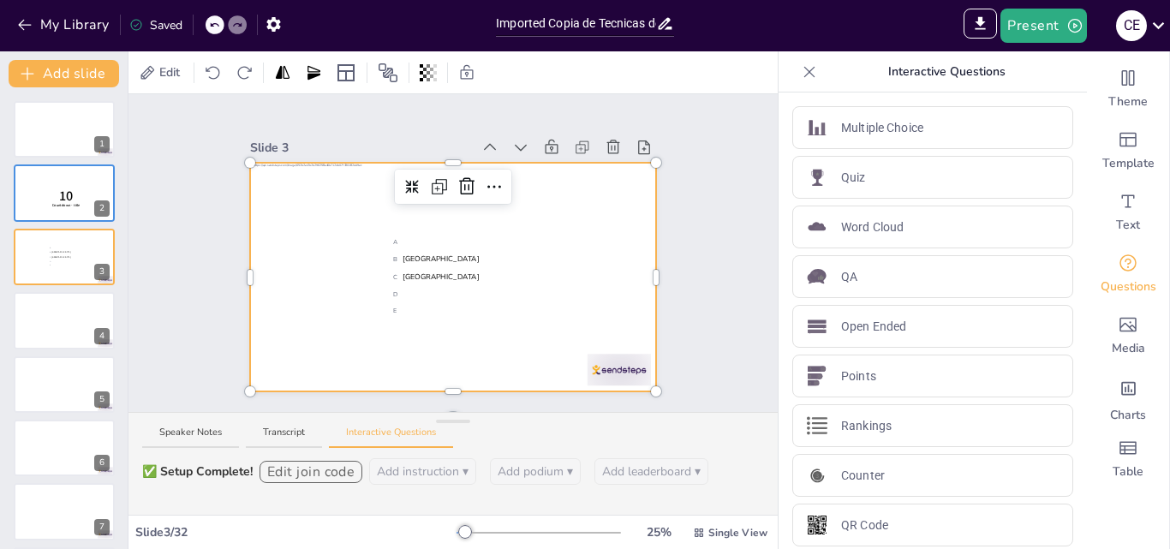
click at [801, 68] on icon at bounding box center [809, 71] width 17 height 17
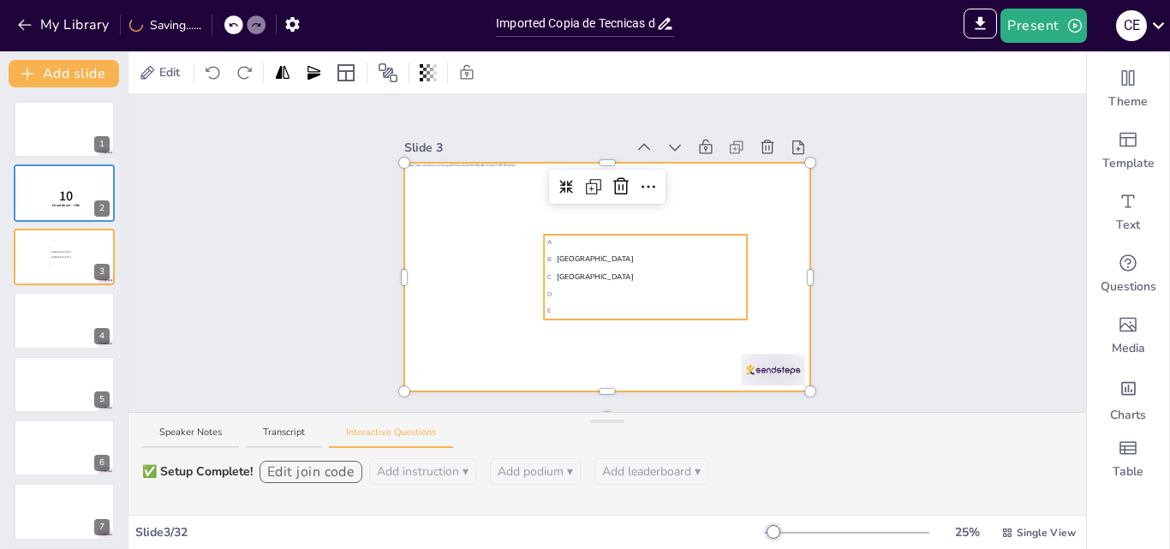
click at [655, 260] on li "B [GEOGRAPHIC_DATA]" at bounding box center [645, 259] width 203 height 16
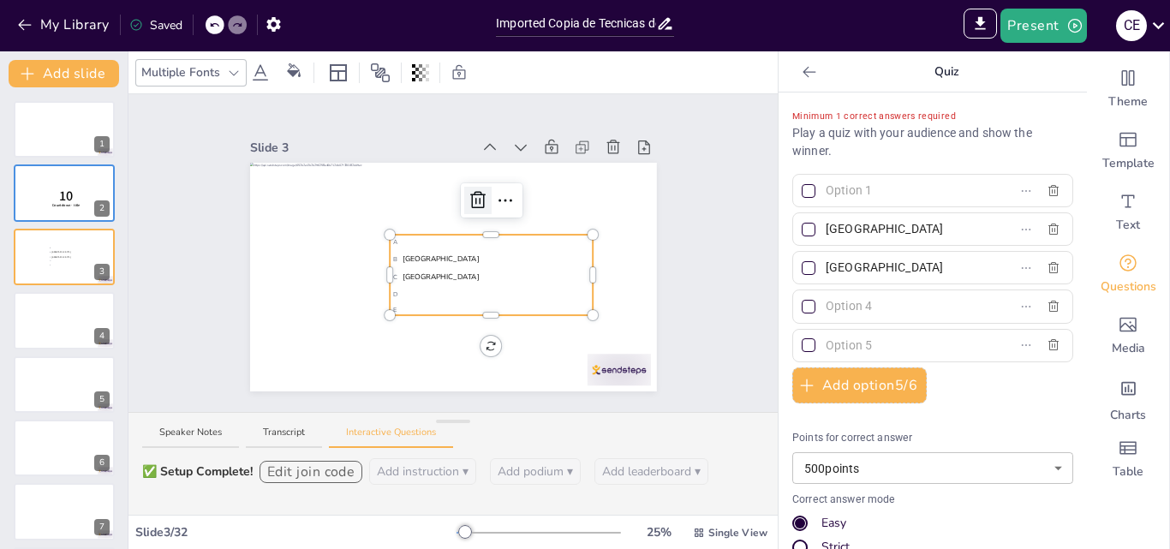
click at [468, 194] on icon at bounding box center [478, 200] width 21 height 21
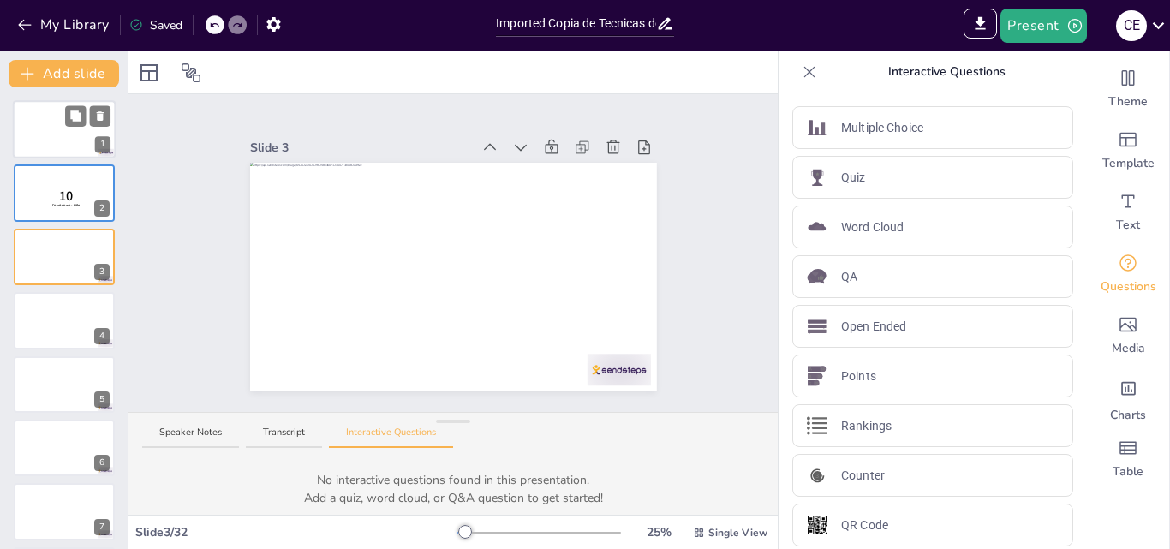
click at [59, 124] on div at bounding box center [64, 129] width 103 height 58
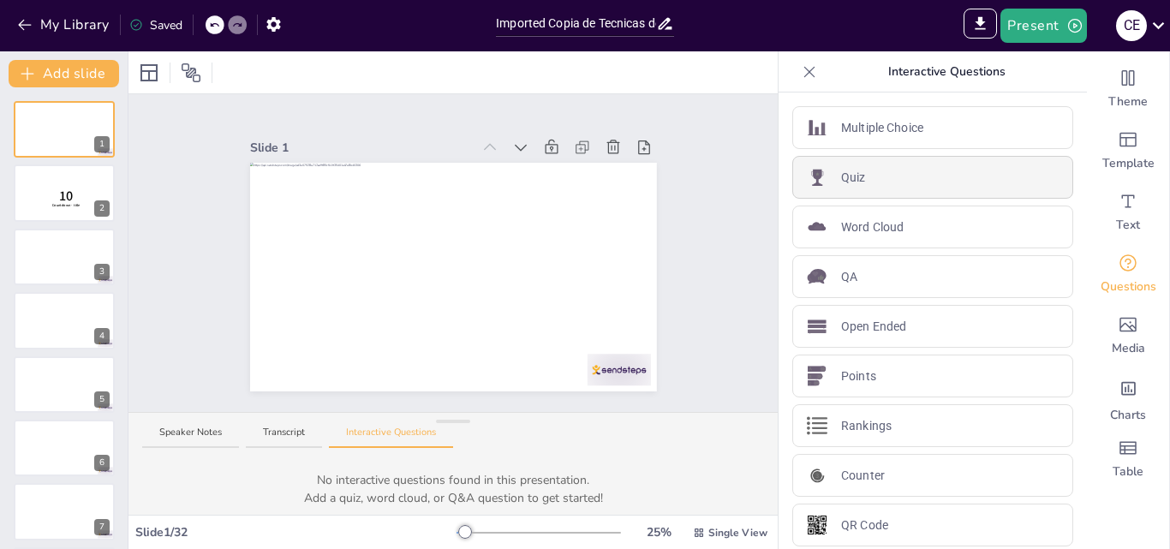
click at [891, 177] on div "Quiz" at bounding box center [932, 177] width 281 height 43
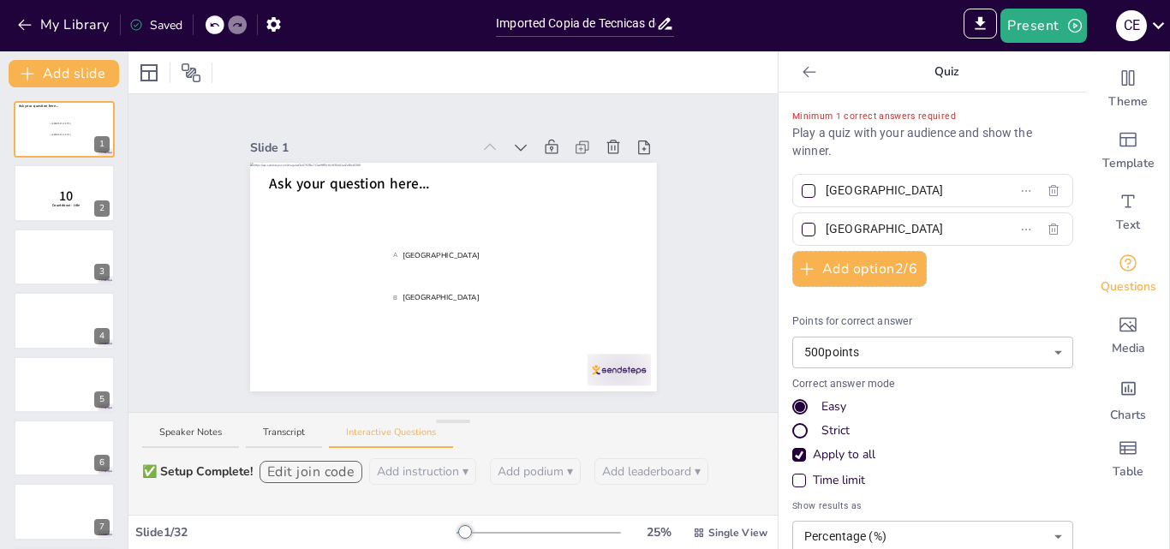
type input "[GEOGRAPHIC_DATA]"
click at [301, 174] on span "Ask your question here..." at bounding box center [349, 184] width 160 height 20
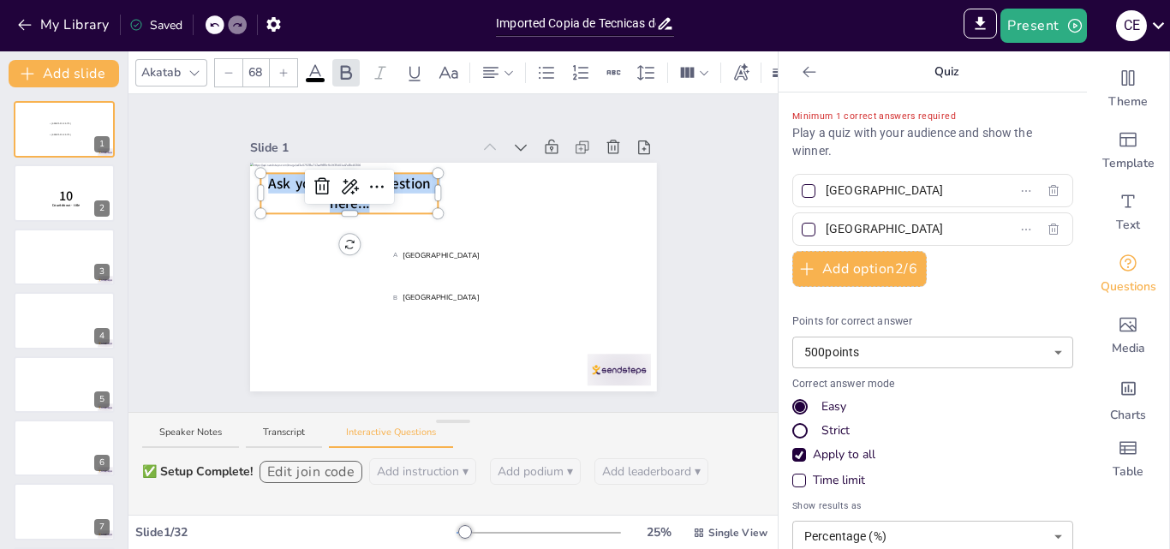
drag, startPoint x: 390, startPoint y: 196, endPoint x: 250, endPoint y: 176, distance: 141.0
click at [250, 176] on div "A [GEOGRAPHIC_DATA] B The Hague Ask yoCaules ur question here..." at bounding box center [453, 277] width 407 height 229
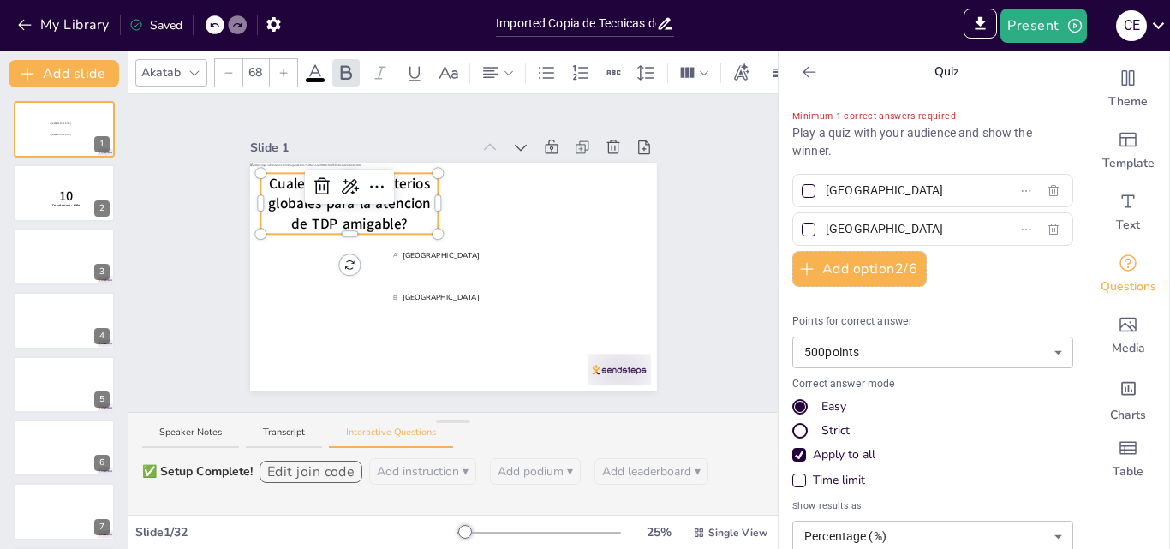
click at [868, 193] on input "[GEOGRAPHIC_DATA]" at bounding box center [905, 190] width 159 height 25
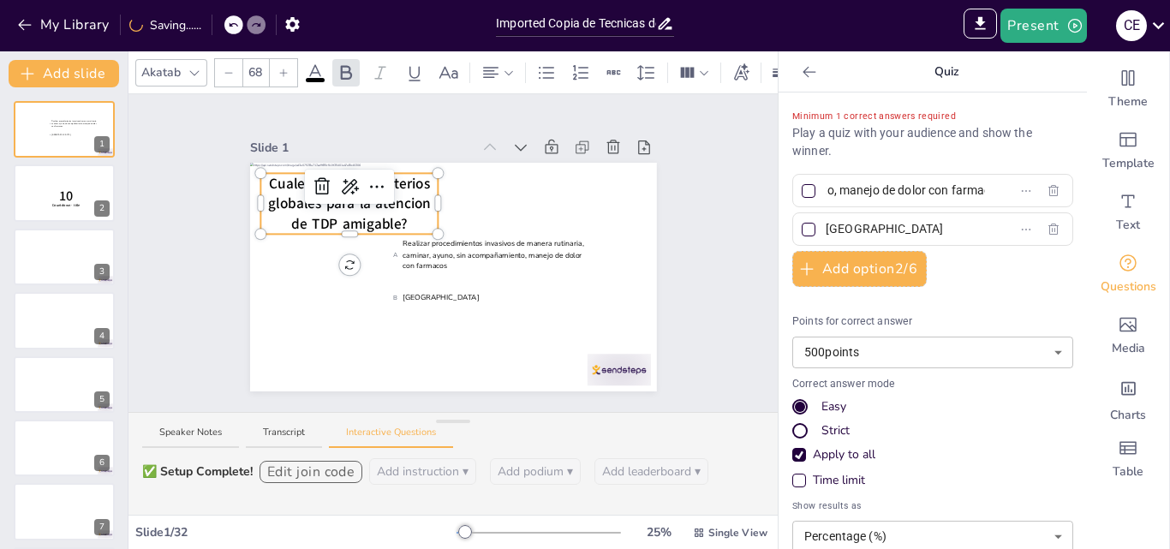
scroll to position [0, 529]
type input "Realizar procedimientos invasivos de manera rutinaria, caminar, ayuno, sin acom…"
click at [876, 232] on input "[GEOGRAPHIC_DATA]" at bounding box center [905, 229] width 159 height 25
click at [958, 231] on label "Acompañamiento, dieta liquida, manejo de dolor alternativo, [PERSON_NAME]" at bounding box center [905, 229] width 214 height 25
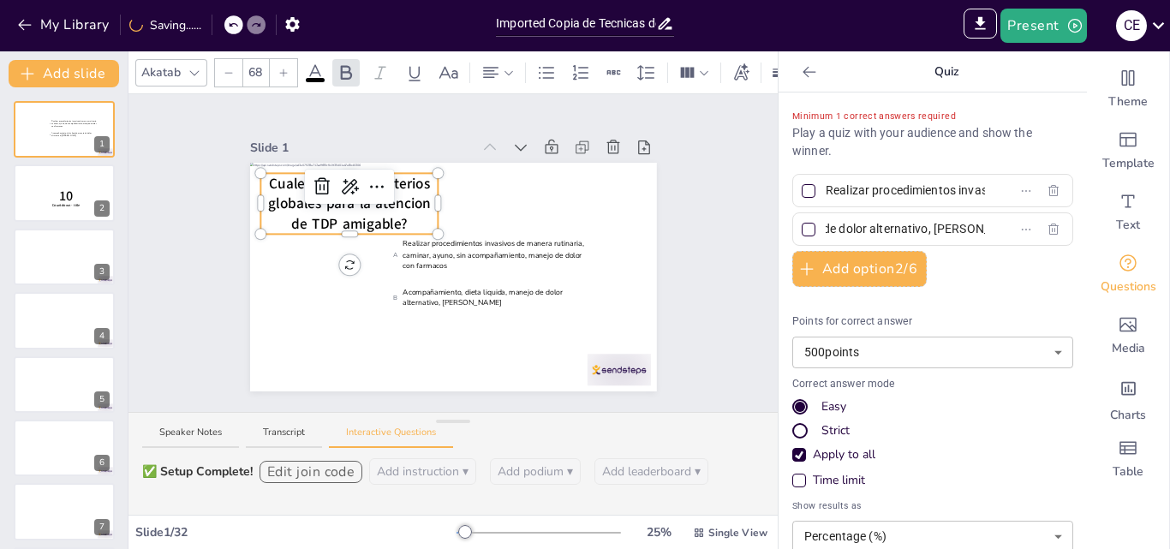
click at [958, 231] on input "Acompañamiento, dieta liquida, manejo de dolor alternativo, [PERSON_NAME]" at bounding box center [905, 229] width 159 height 25
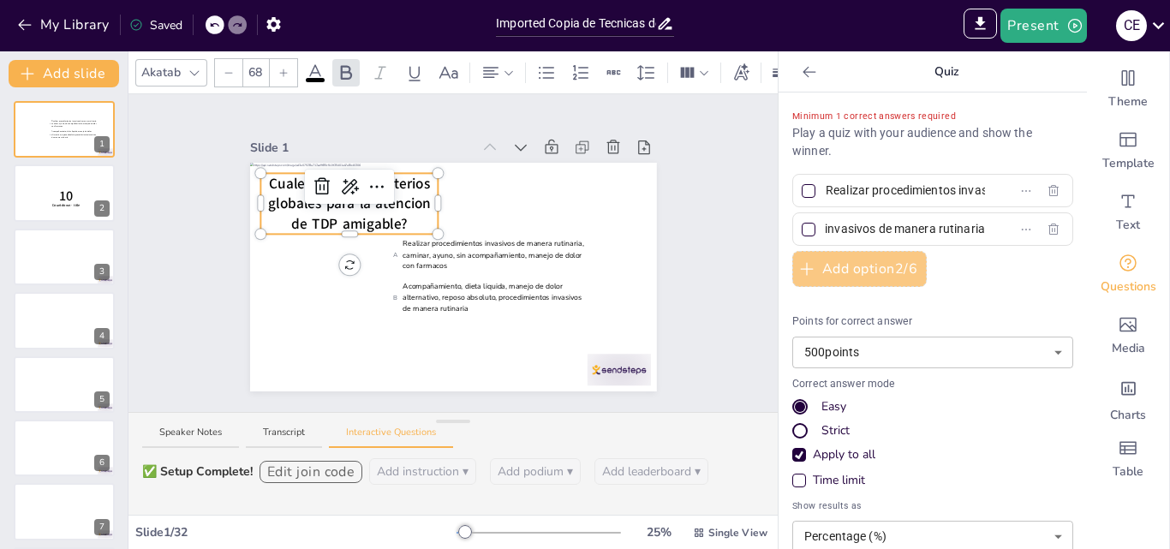
type input "Acompañamiento, dieta liquida, manejo de dolor alternativo, reposo absoluto, pr…"
click at [798, 265] on icon "button" at bounding box center [806, 268] width 17 height 17
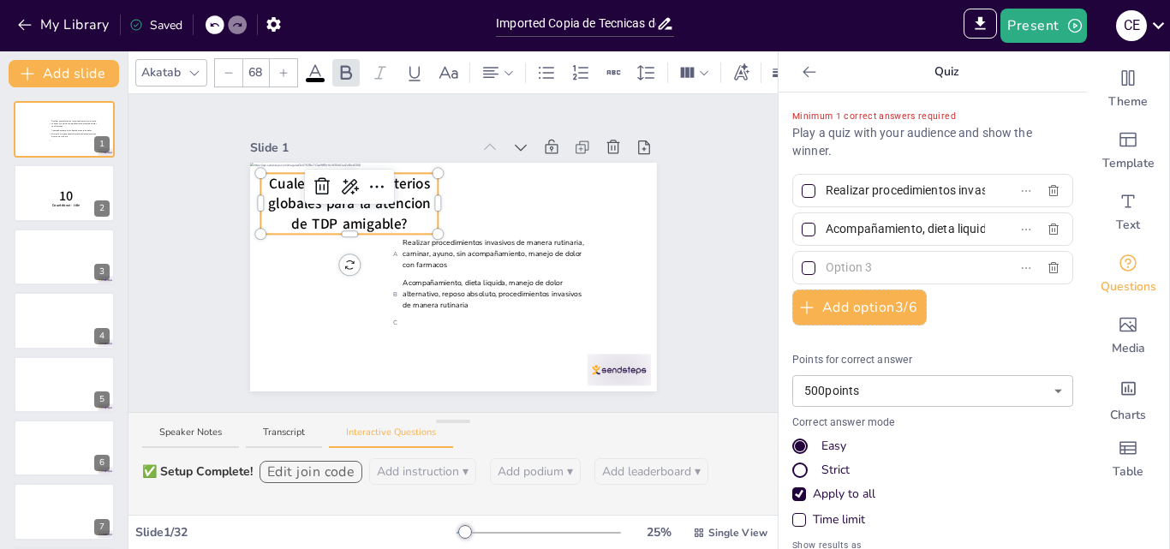
click at [853, 273] on input "text" at bounding box center [905, 267] width 159 height 25
type input "R"
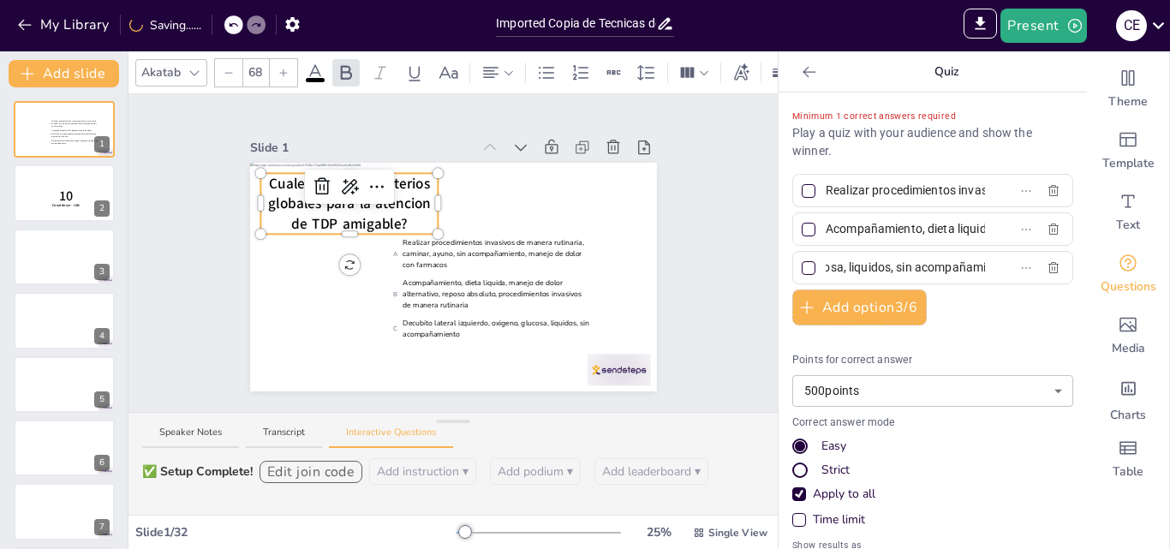
scroll to position [0, 260]
type input "Decubito lateral izquierdo, oxigeno, glucosa, liquidos, sin acompañamiento"
click at [802, 308] on icon "button" at bounding box center [806, 307] width 17 height 17
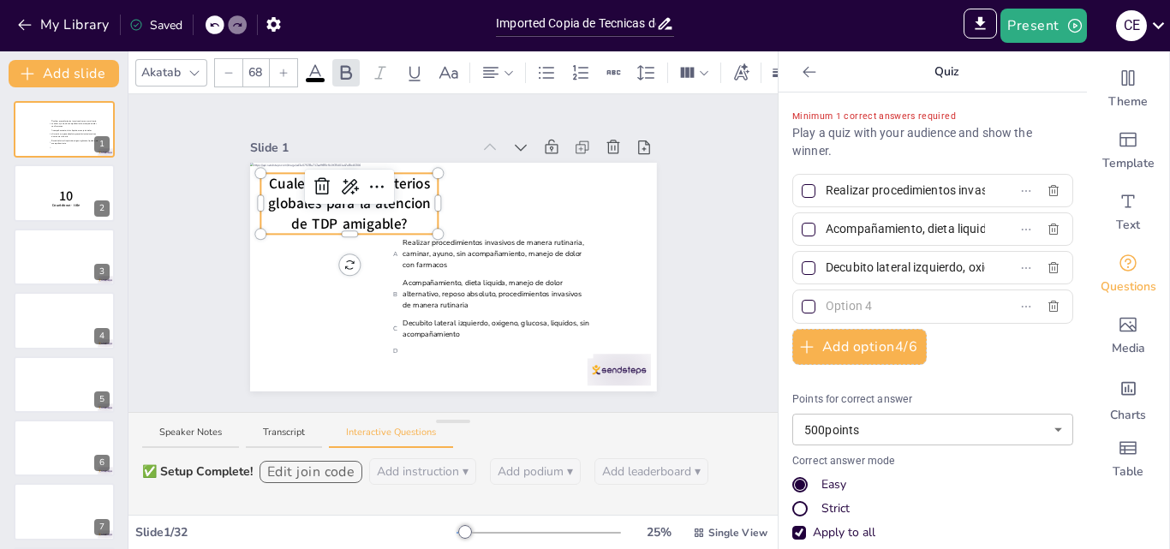
click at [850, 303] on input "text" at bounding box center [905, 306] width 159 height 25
type input "Acompañamiento, Bebida, Caminar,"
